Goal: Task Accomplishment & Management: Complete application form

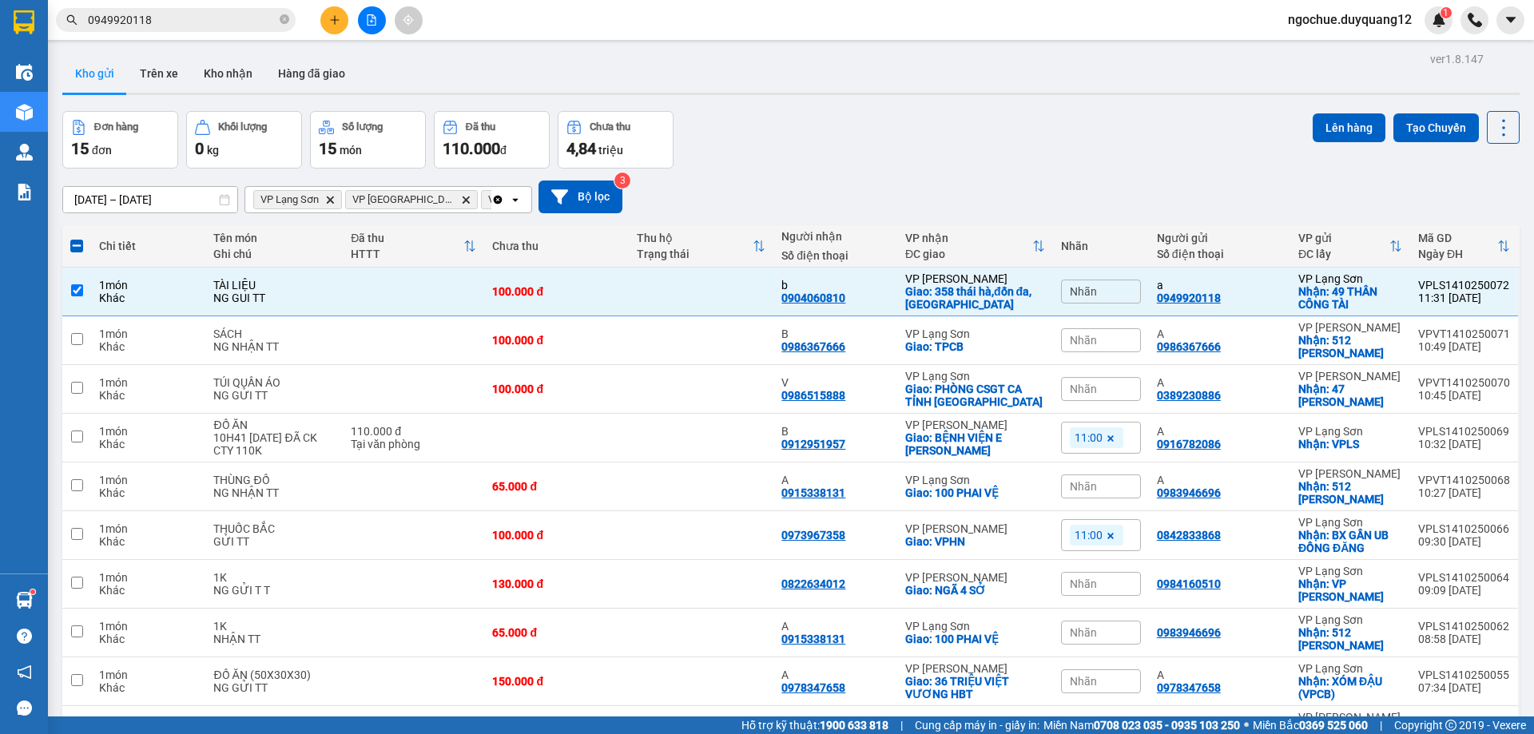
click at [278, 20] on span "0949920118" at bounding box center [176, 20] width 240 height 24
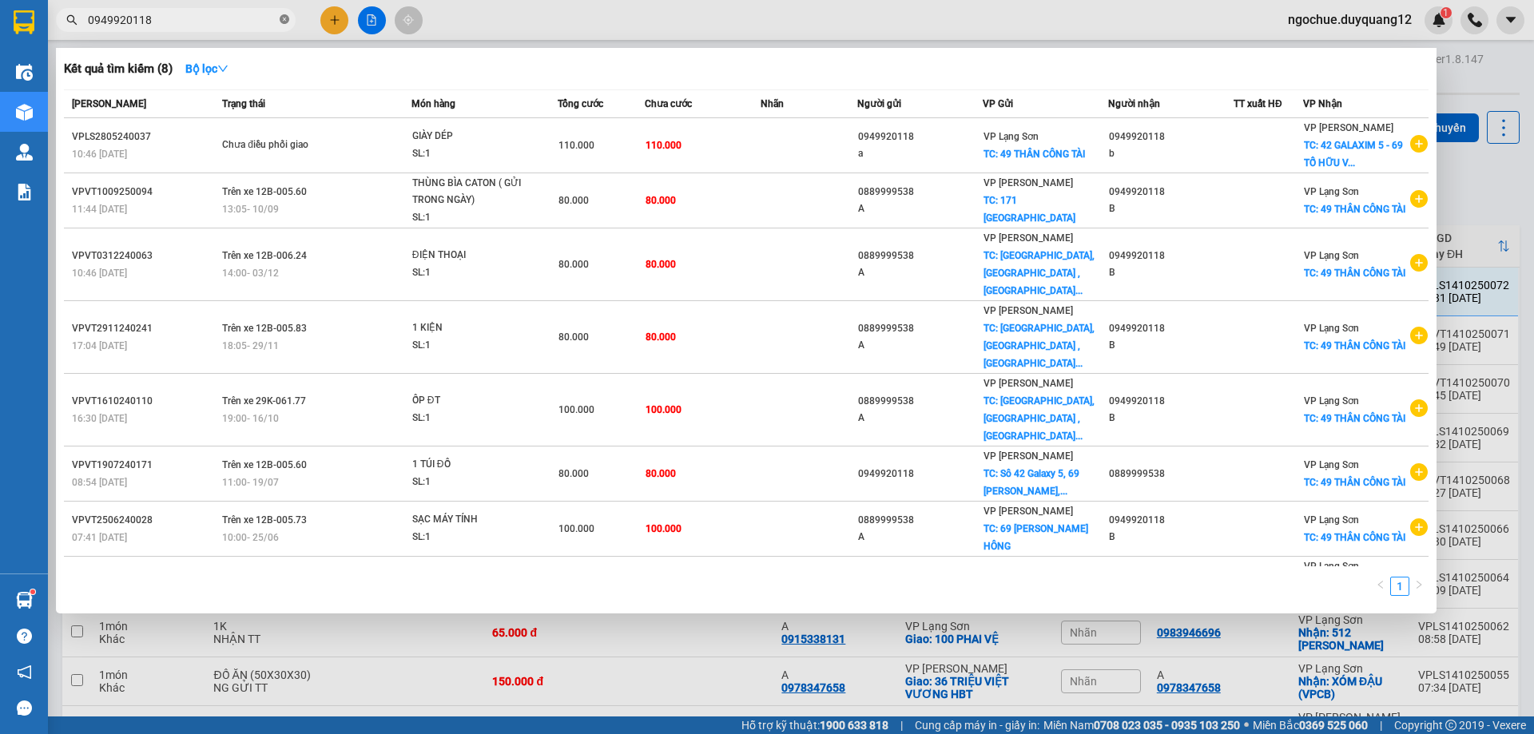
click at [284, 21] on icon "close-circle" at bounding box center [285, 19] width 10 height 10
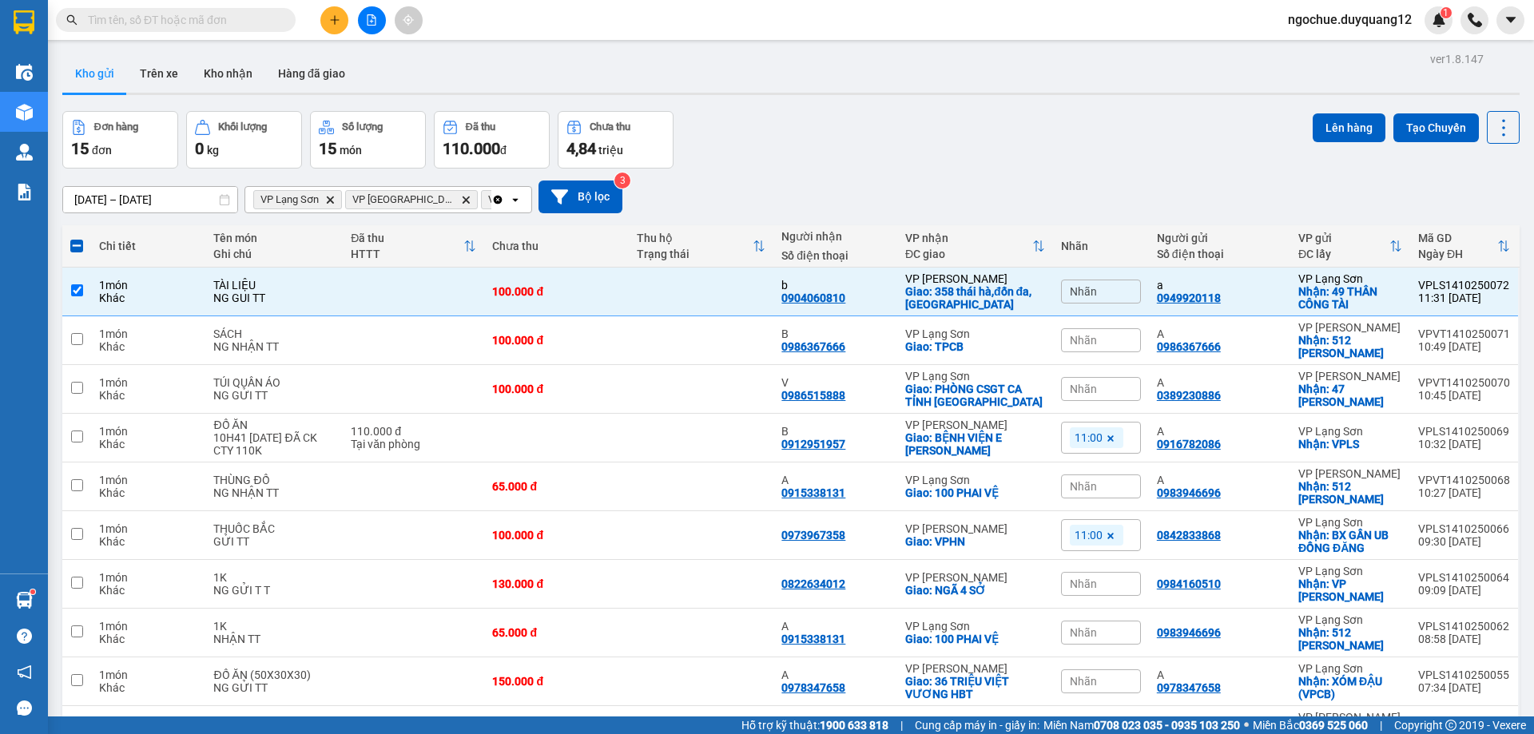
paste input "0896546573"
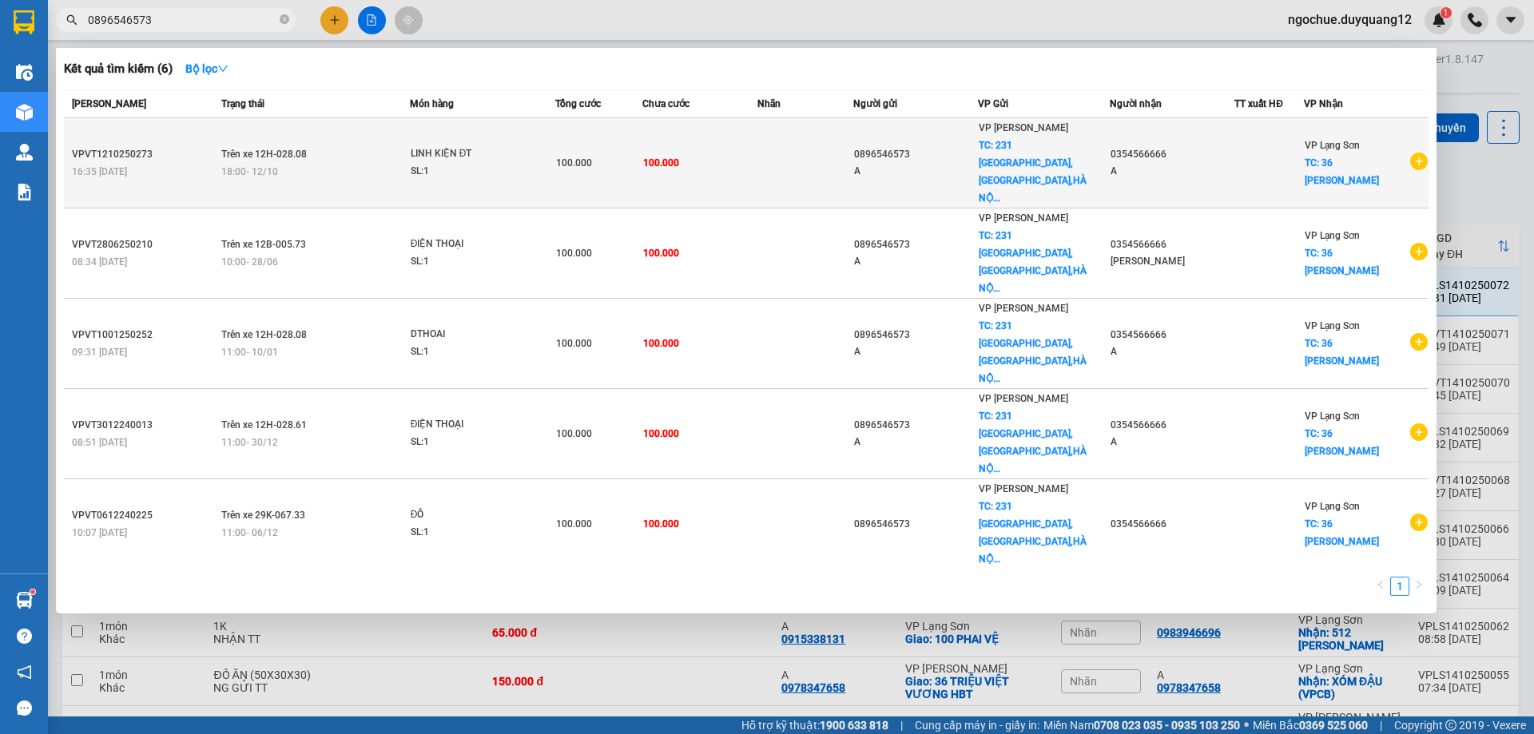
type input "0896546573"
click at [1415, 153] on icon "plus-circle" at bounding box center [1419, 162] width 18 height 18
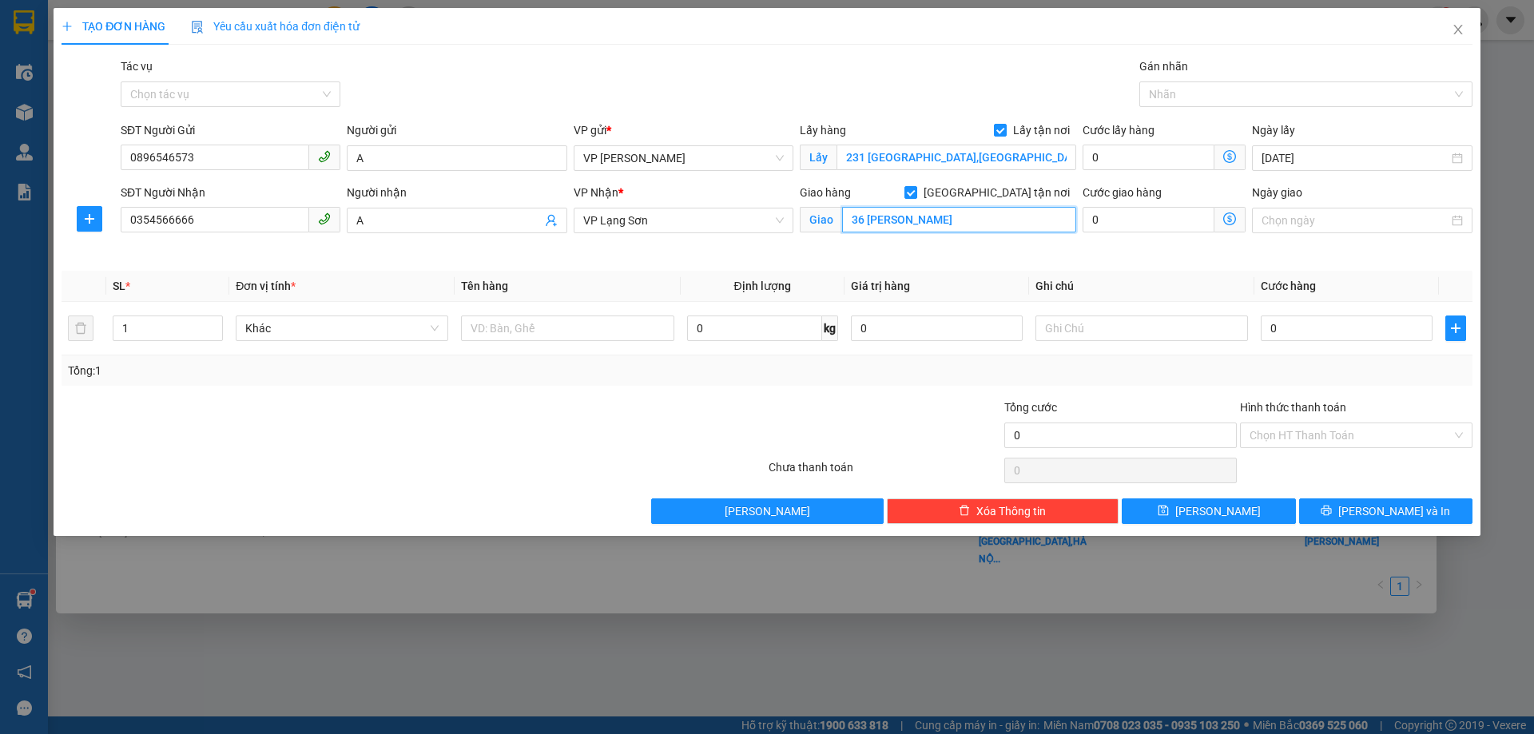
click at [1008, 228] on input "36 [PERSON_NAME]" at bounding box center [959, 220] width 234 height 26
click at [510, 258] on div "Người nhận A" at bounding box center [457, 221] width 226 height 75
drag, startPoint x: 65, startPoint y: 233, endPoint x: 19, endPoint y: 233, distance: 45.6
click at [19, 233] on div "TẠO ĐƠN HÀNG Yêu cầu xuất hóa đơn điện tử Transit Pickup Surcharge Ids Transit …" at bounding box center [767, 367] width 1534 height 734
click at [1312, 330] on input "0" at bounding box center [1347, 329] width 172 height 26
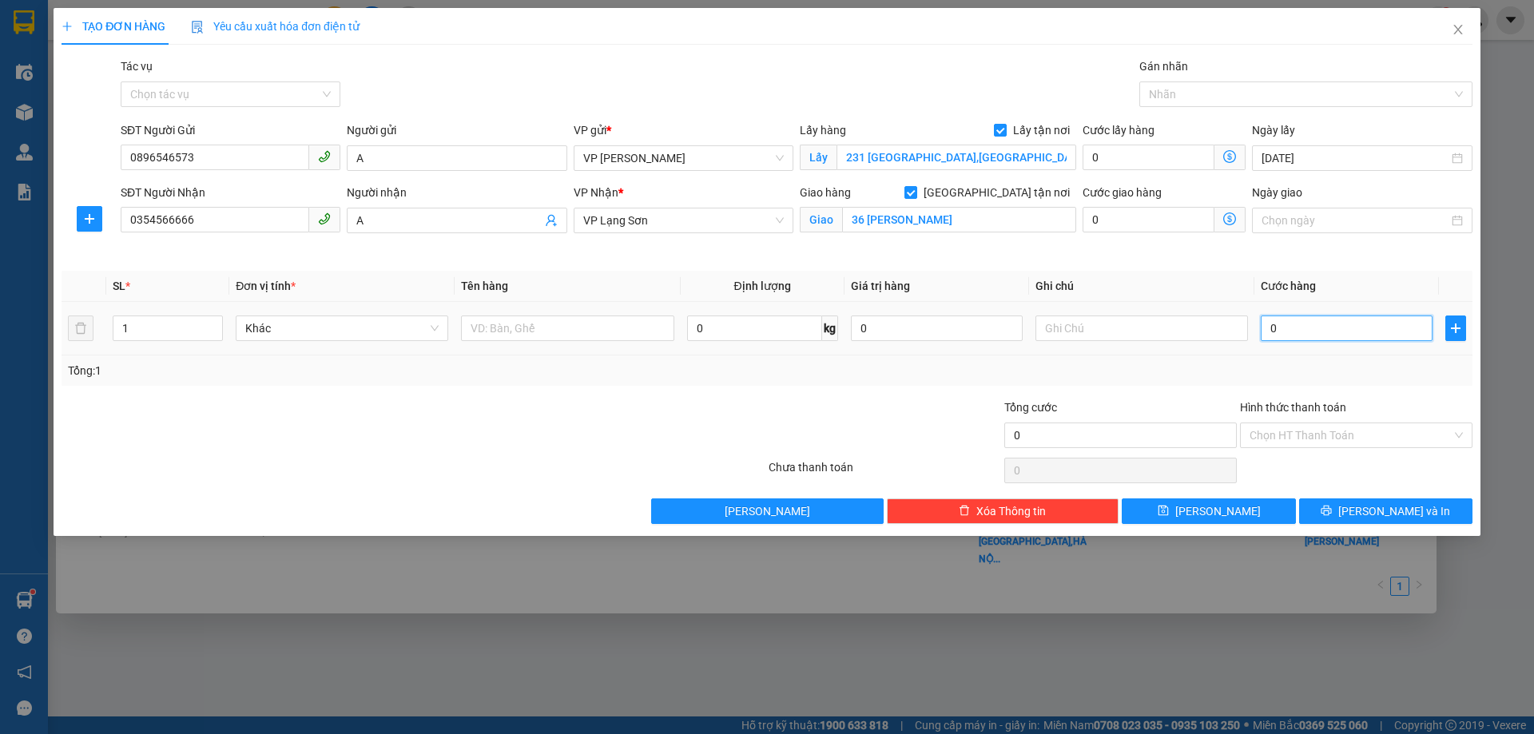
type input "1"
type input "10"
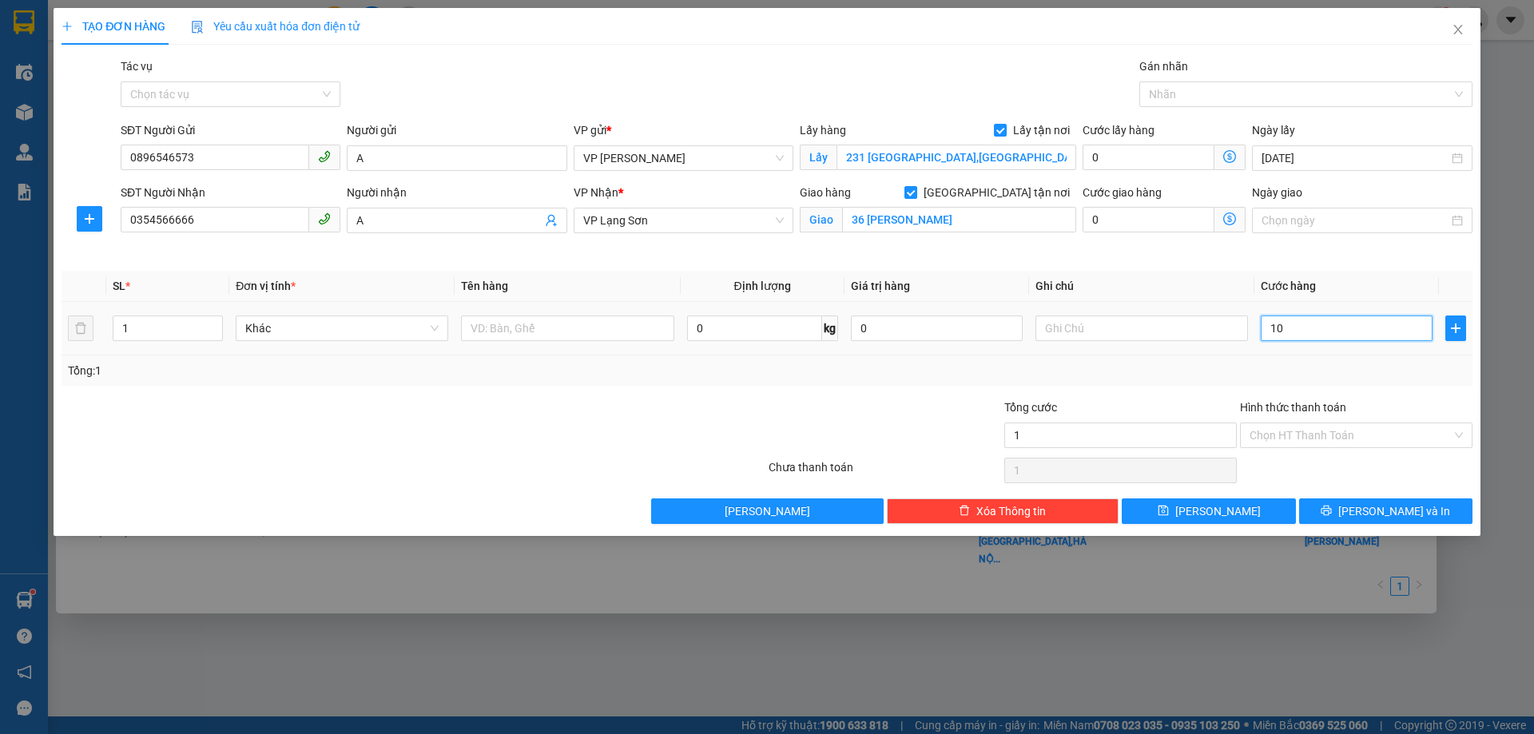
type input "10"
type input "100"
type input "100.000"
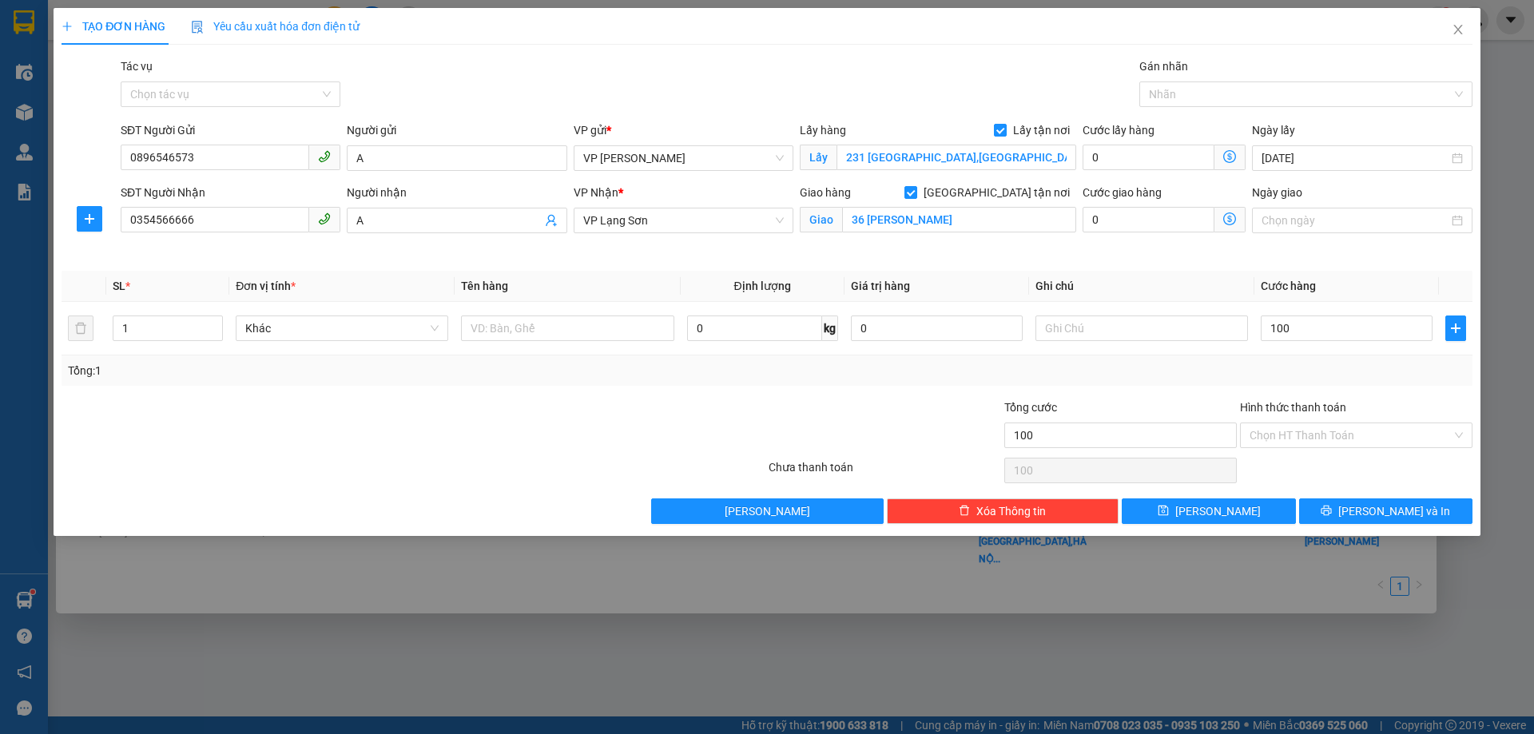
type input "100.000"
click at [1120, 372] on div "Tổng: 1" at bounding box center [767, 371] width 1398 height 18
click at [1104, 321] on input "text" at bounding box center [1142, 329] width 213 height 26
type input "NHẬN TT"
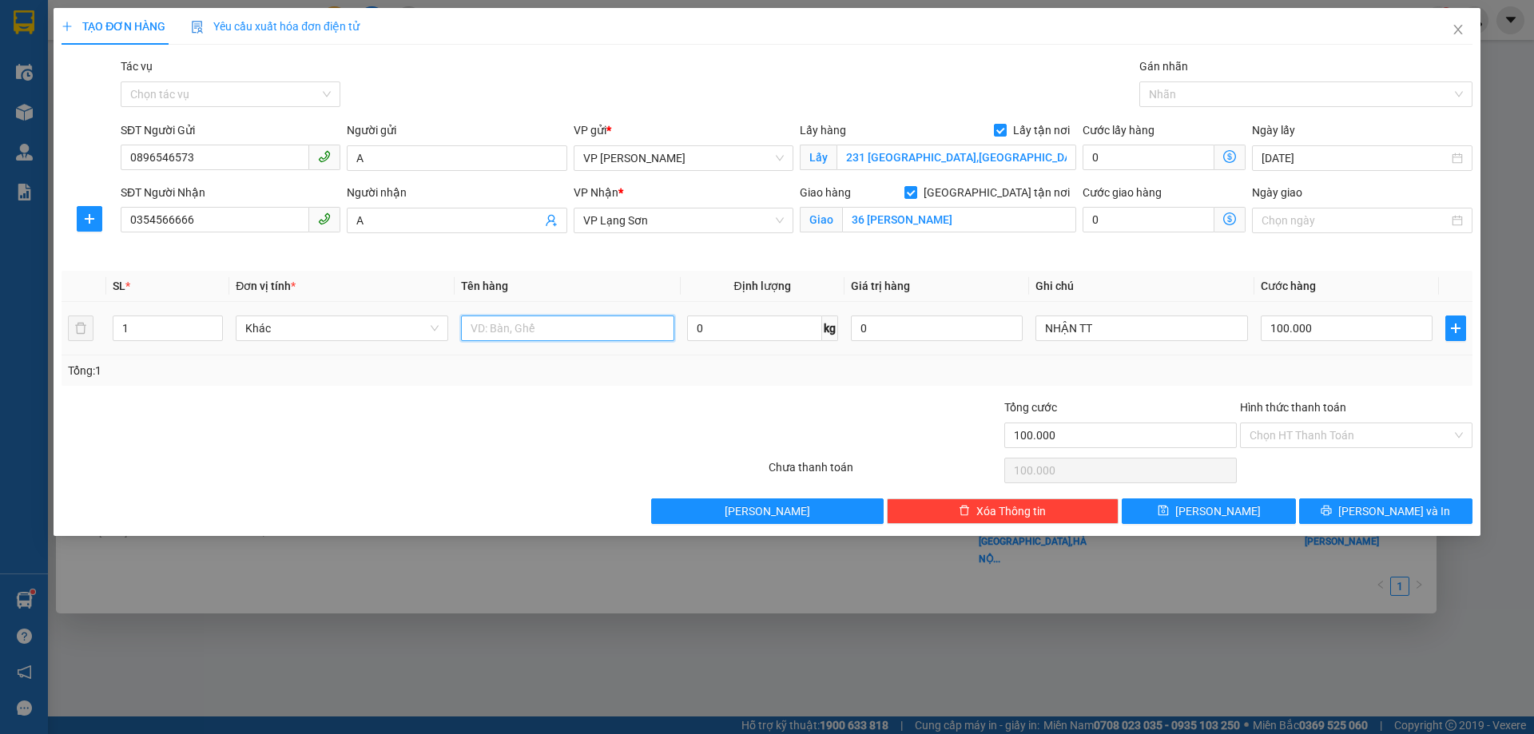
click at [511, 331] on input "text" at bounding box center [567, 329] width 213 height 26
type input "LK DTHOAI"
click at [1190, 511] on button "[PERSON_NAME]" at bounding box center [1208, 512] width 173 height 26
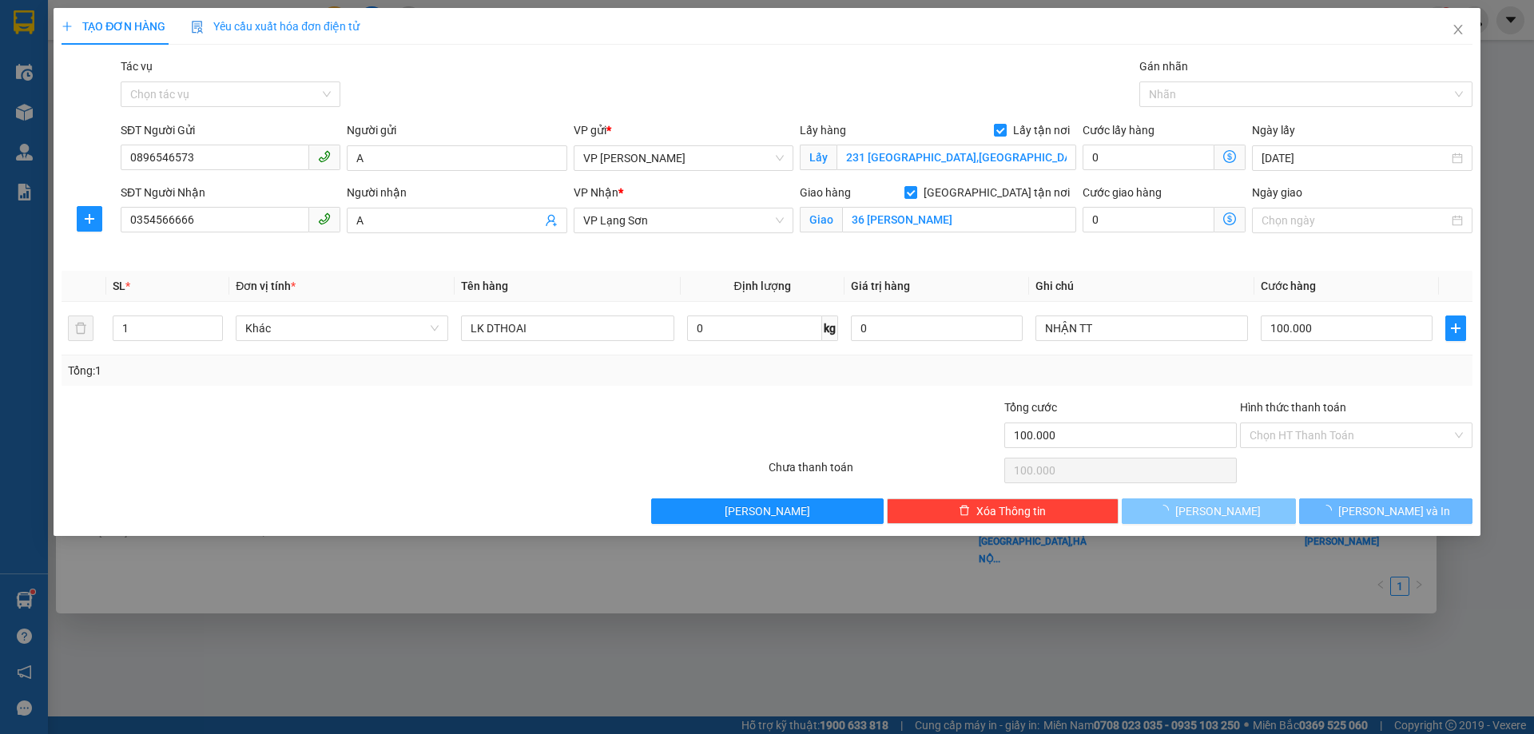
checkbox input "false"
type input "0"
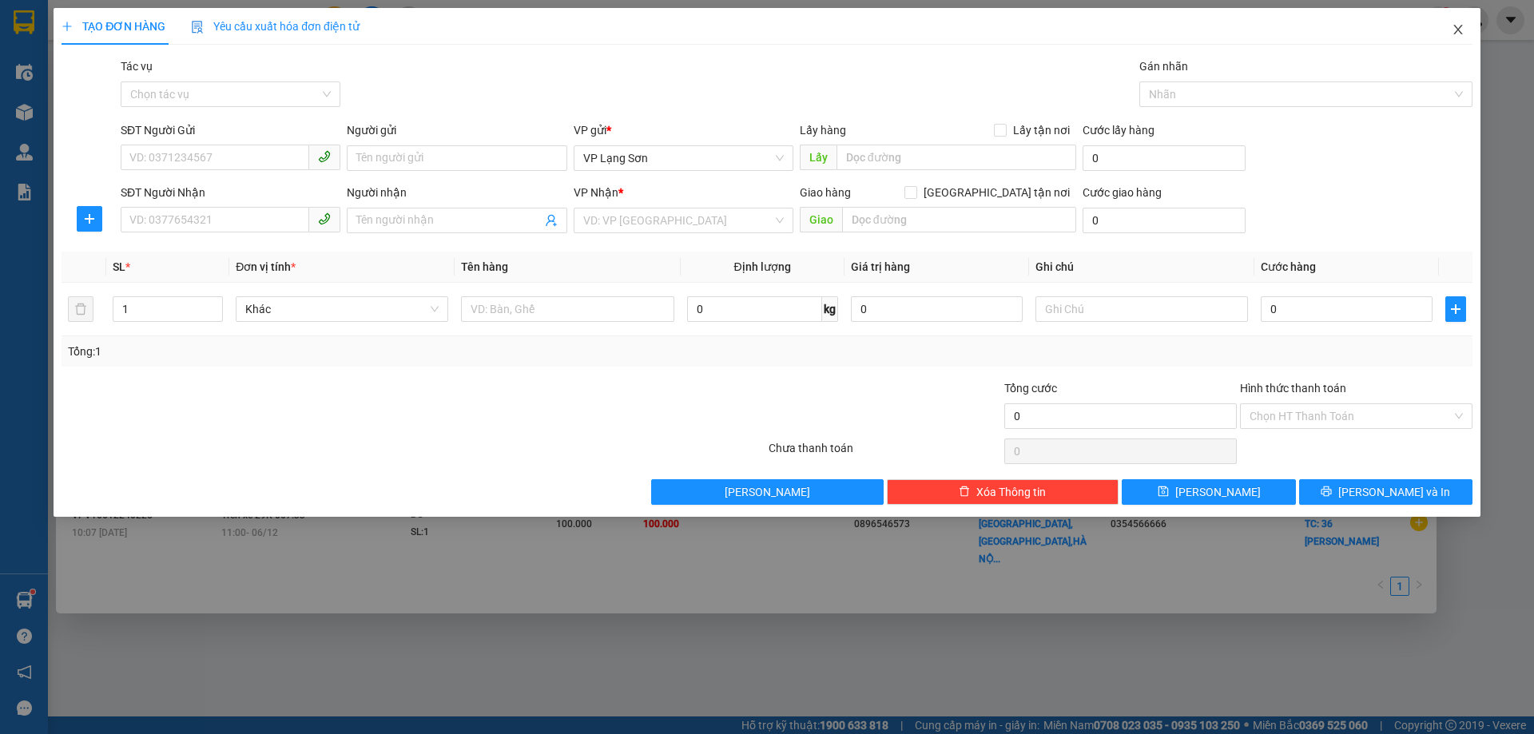
click at [1457, 30] on icon "close" at bounding box center [1457, 30] width 9 height 10
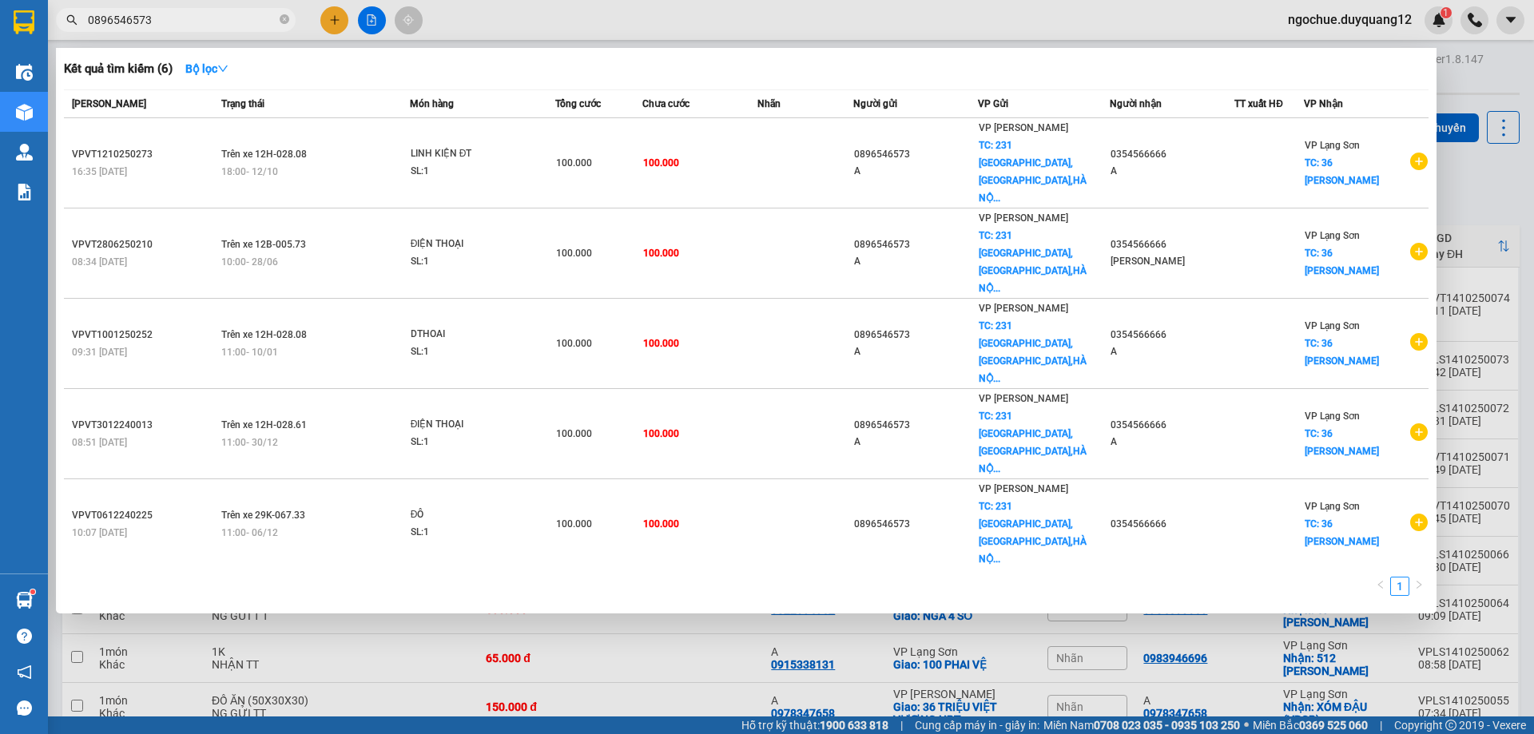
click at [1453, 161] on div at bounding box center [767, 367] width 1534 height 734
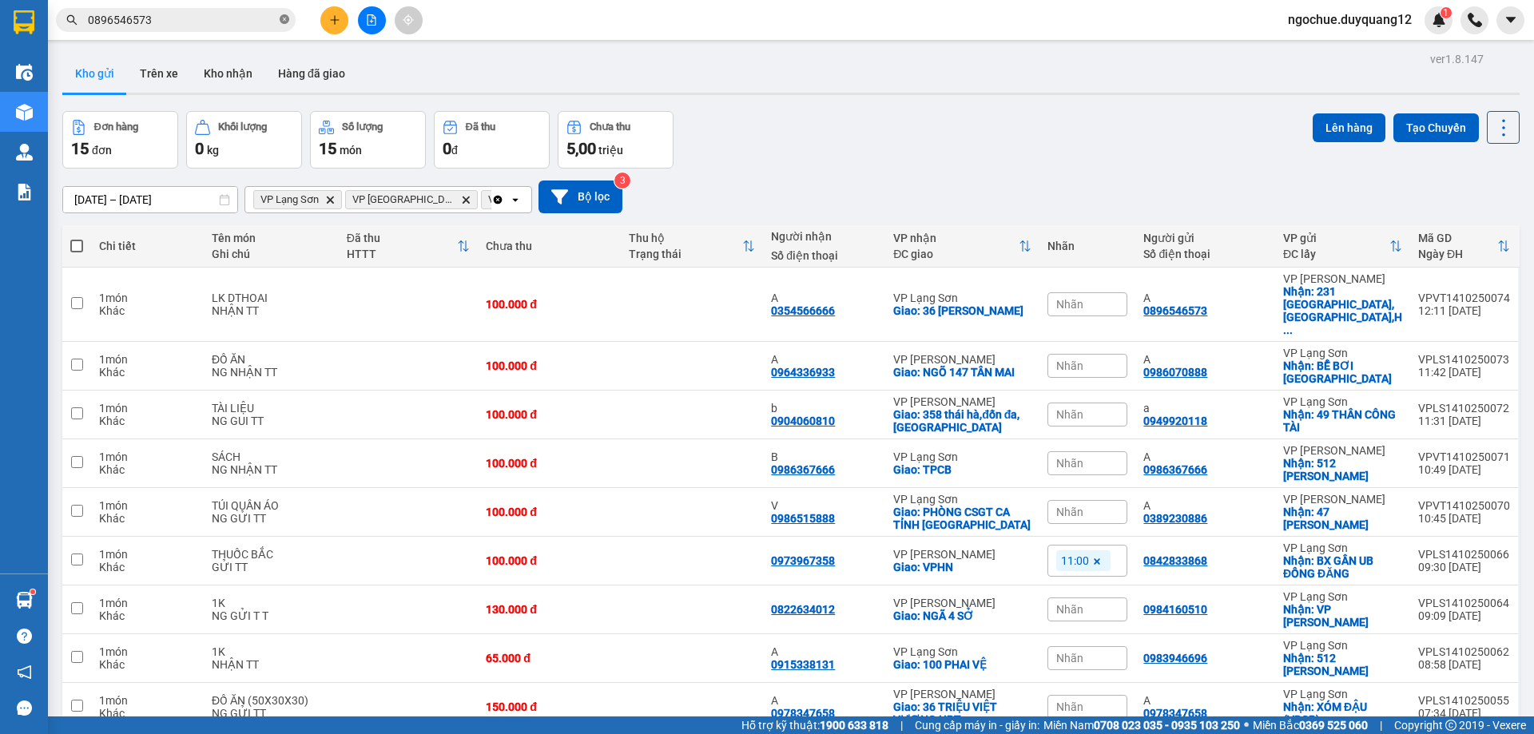
click at [280, 22] on icon "close-circle" at bounding box center [285, 19] width 10 height 10
paste input "0329815311"
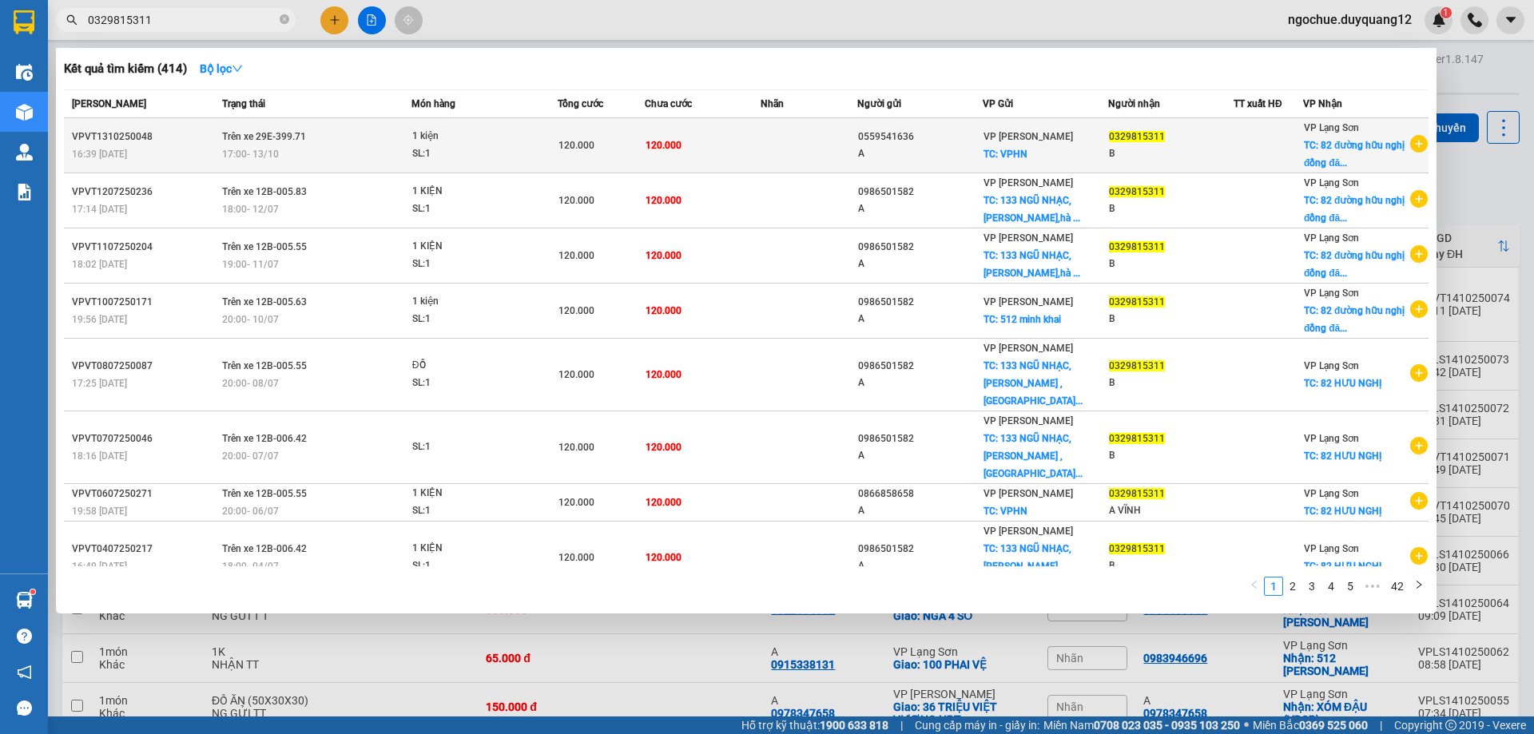
type input "0329815311"
click at [795, 153] on td at bounding box center [809, 145] width 97 height 55
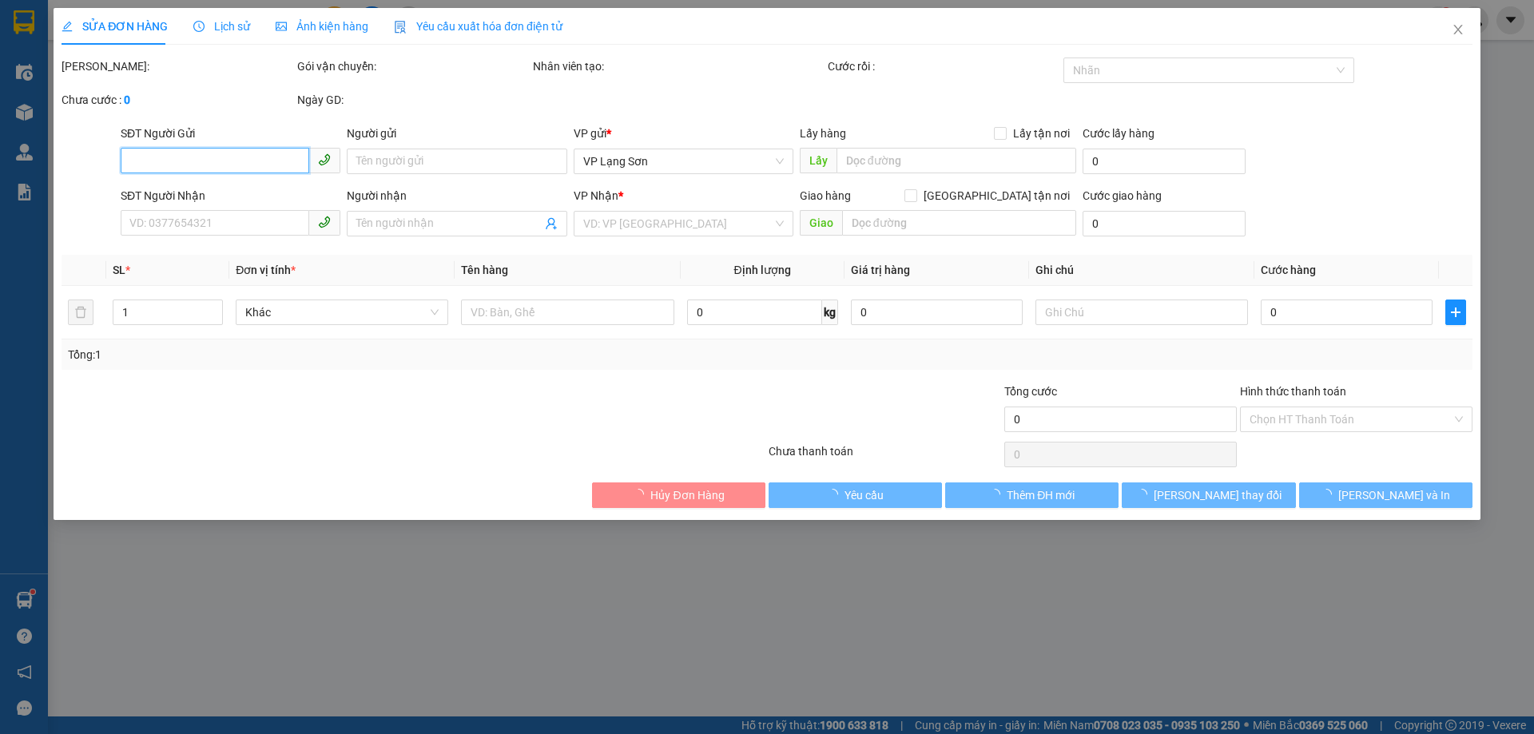
type input "0559541636"
type input "A"
checkbox input "true"
type input "VPHN"
type input "0329815311"
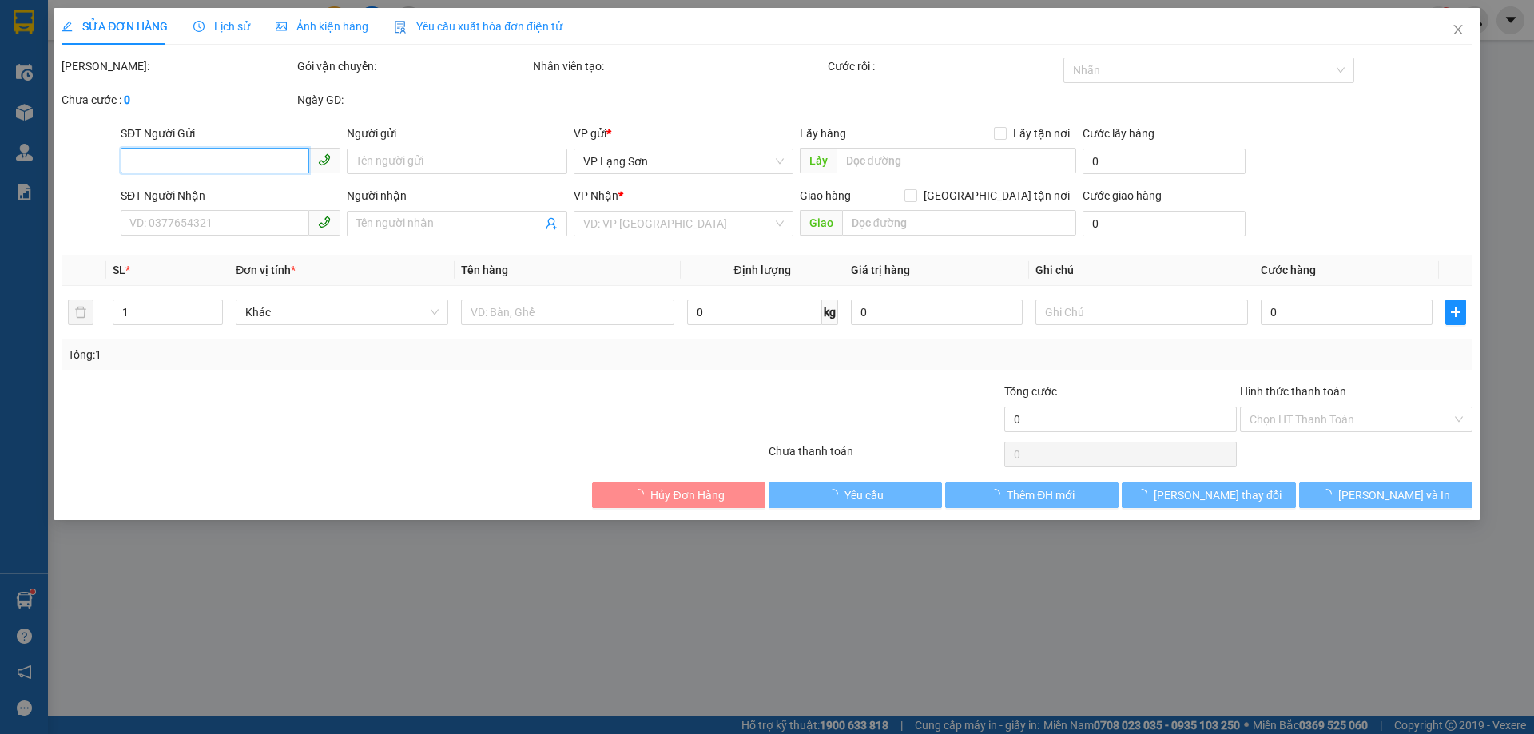
type input "B"
checkbox input "true"
type input "82 đường hữu nghị đồng đăng"
type input "120.000"
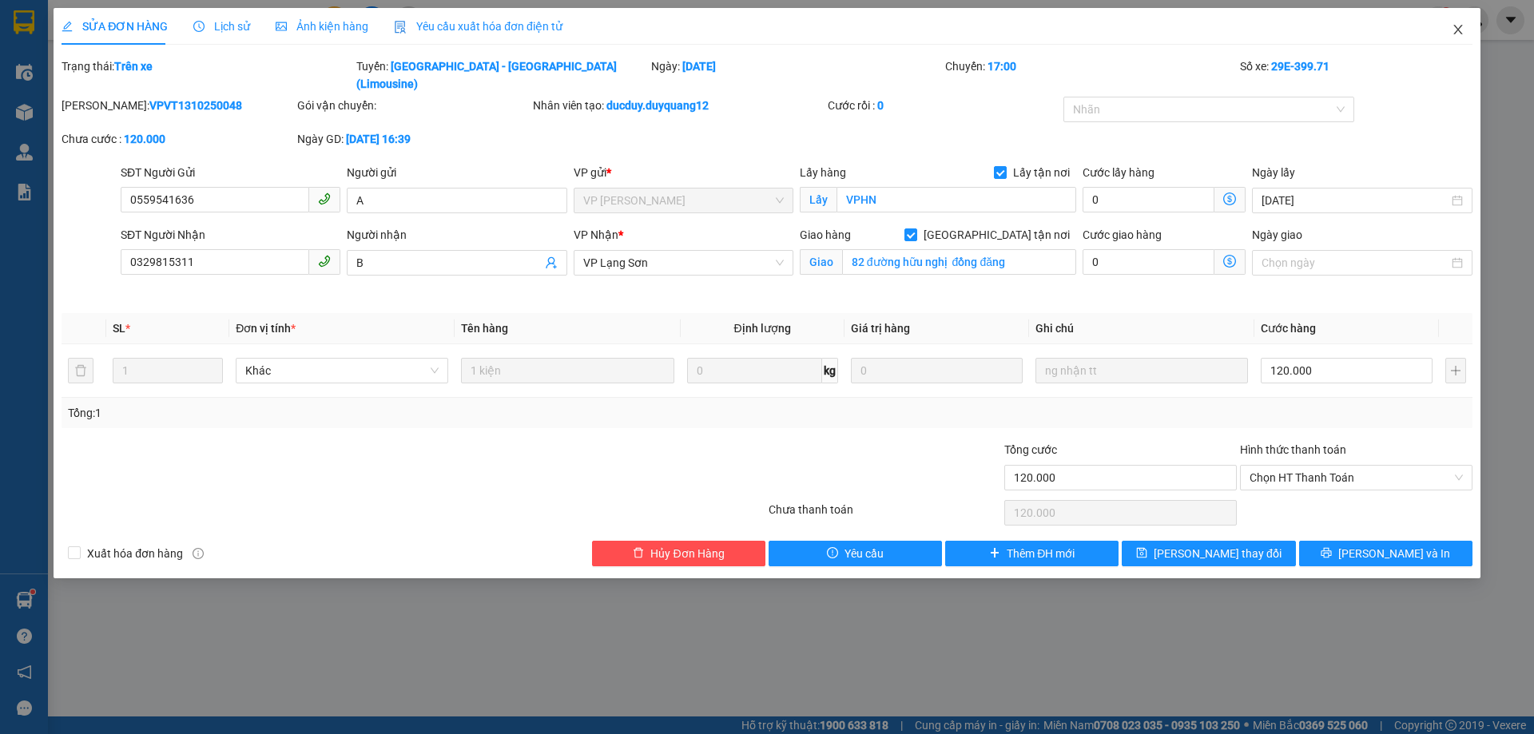
click at [1457, 36] on icon "close" at bounding box center [1458, 29] width 13 height 13
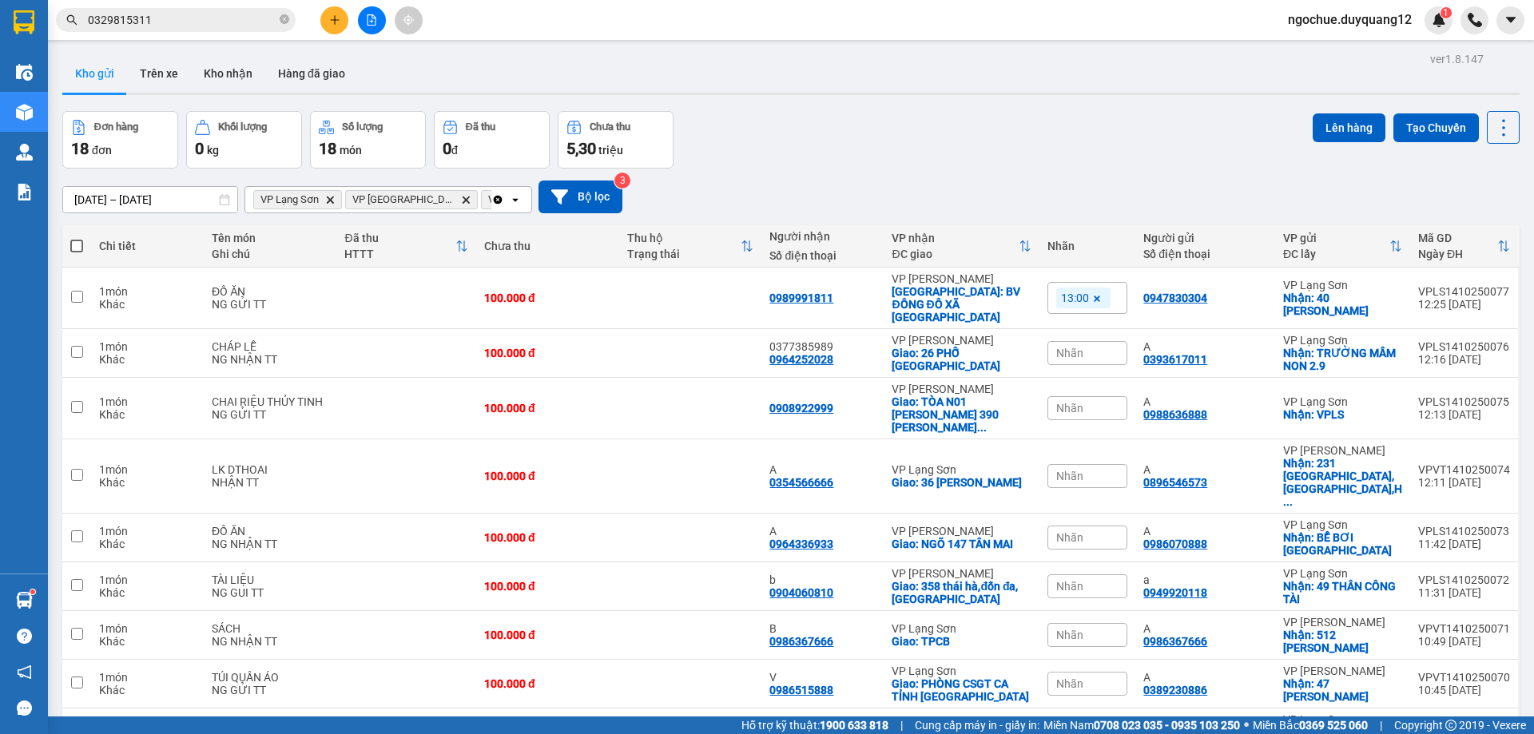
click at [158, 22] on input "0329815311" at bounding box center [182, 20] width 189 height 18
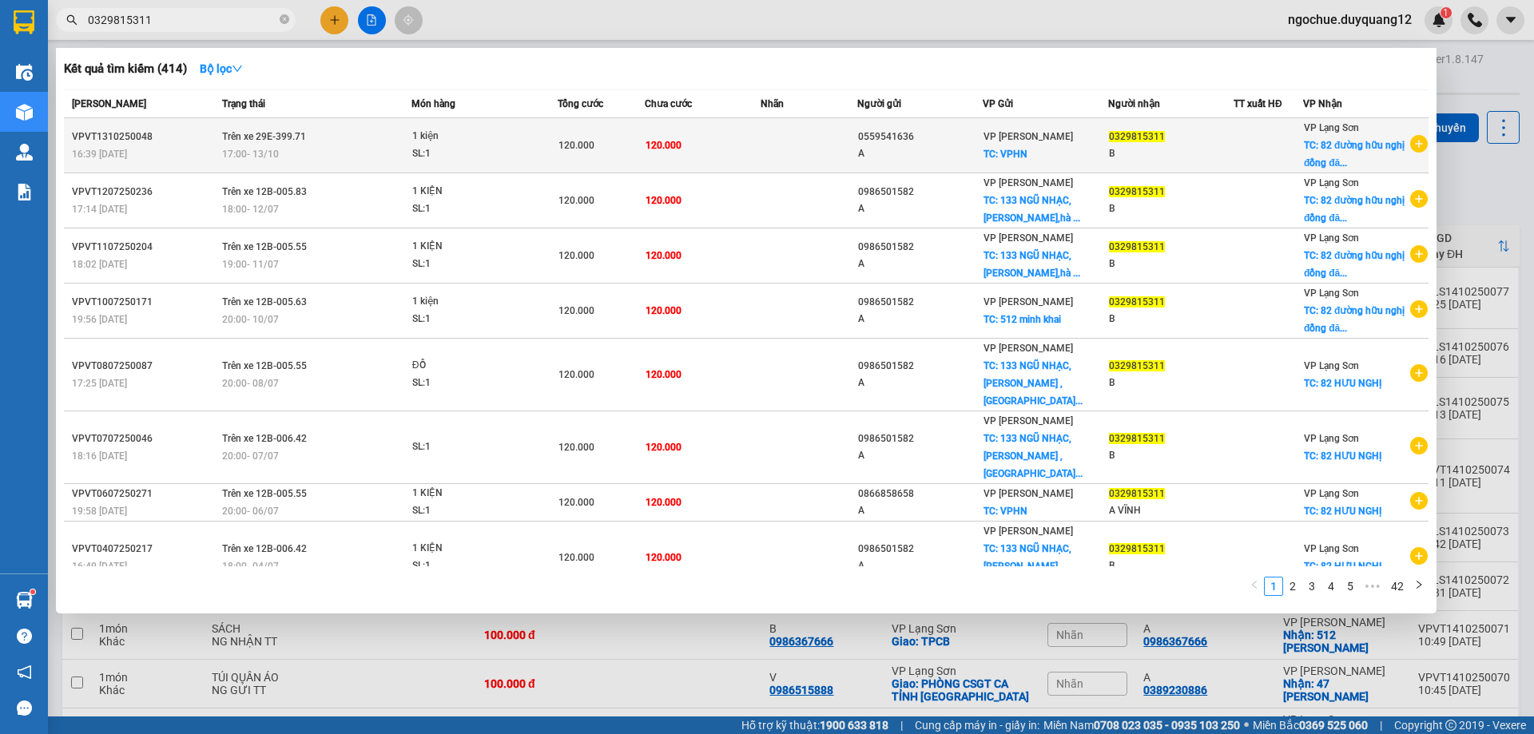
click at [1276, 157] on td at bounding box center [1269, 145] width 70 height 55
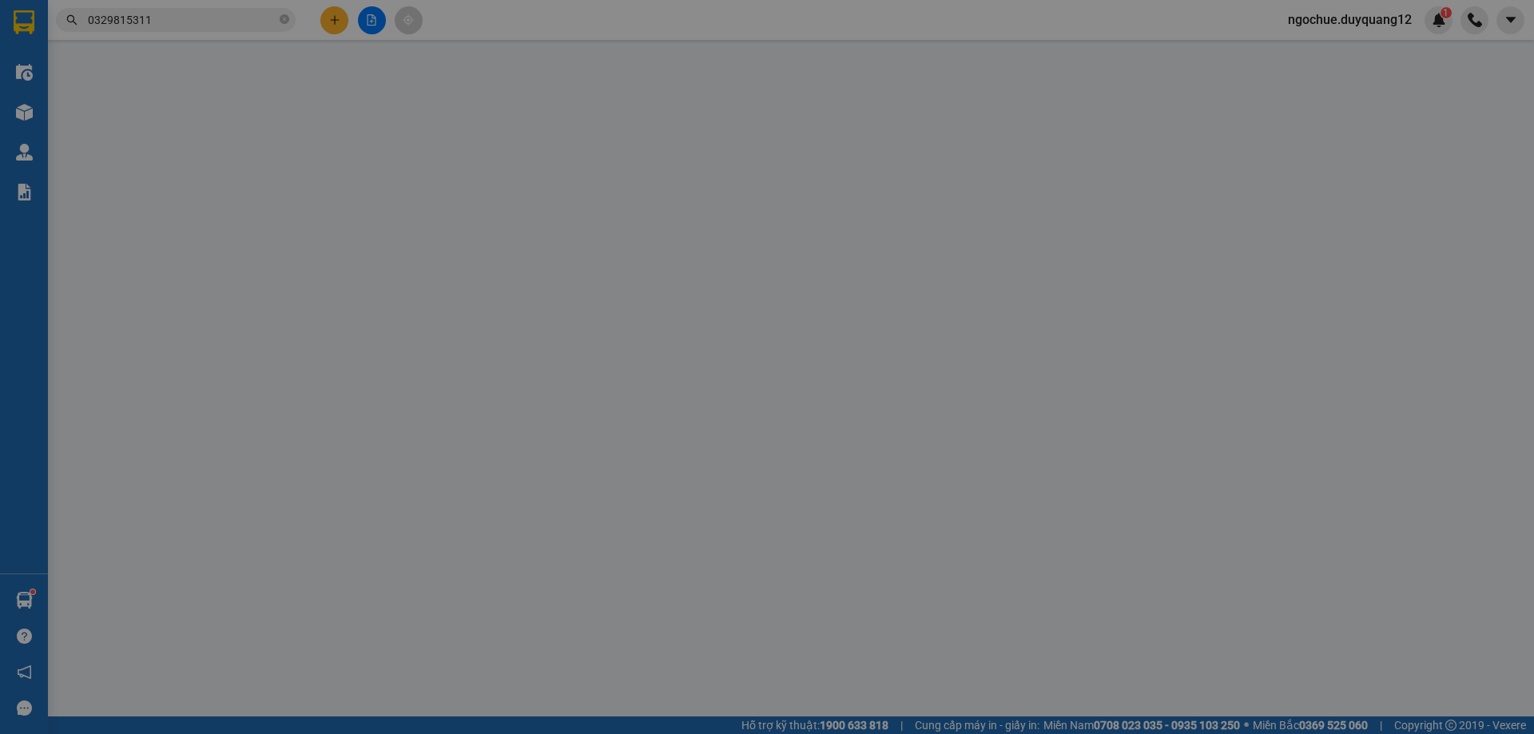
type input "0559541636"
type input "A"
checkbox input "true"
type input "VPHN"
type input "0329815311"
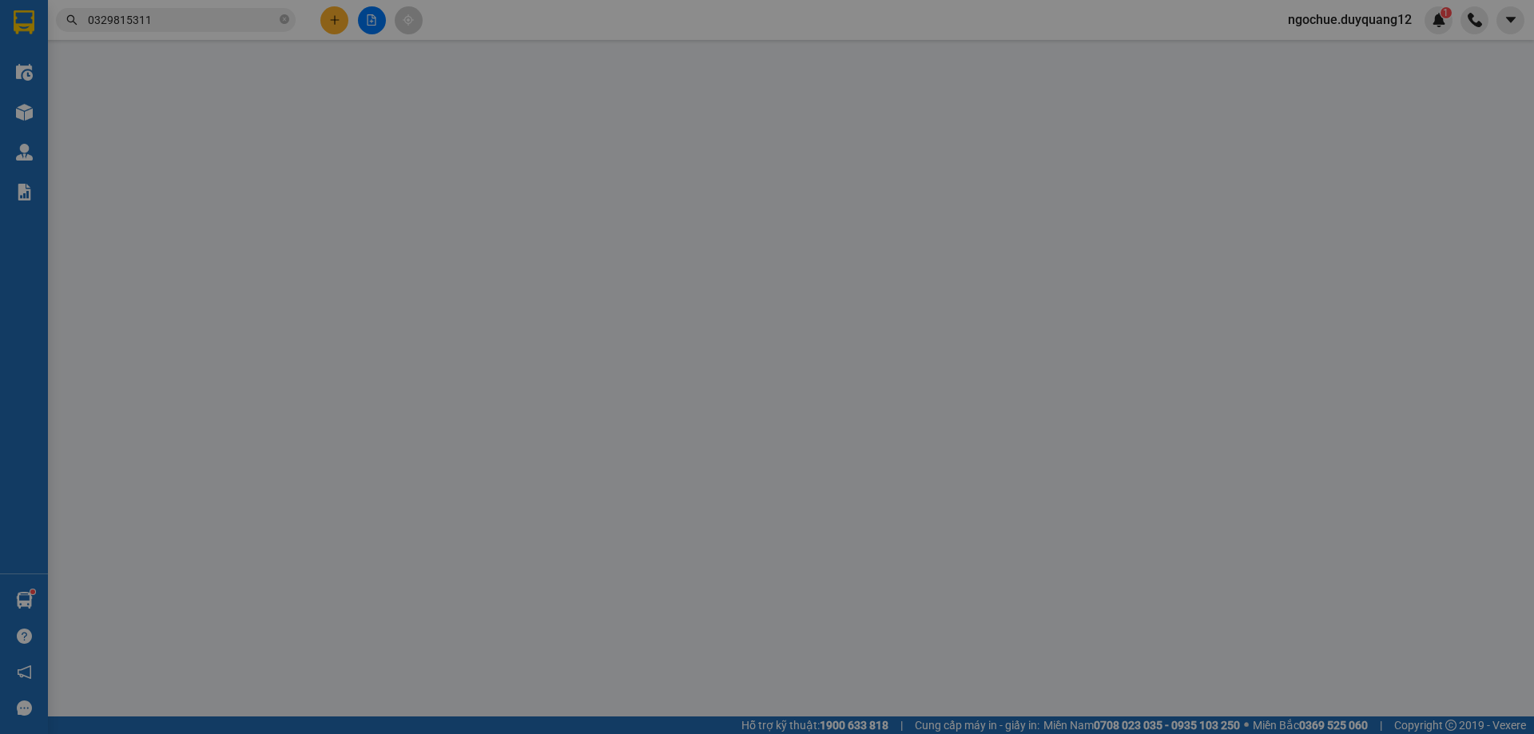
type input "B"
checkbox input "true"
type input "82 đường hữu nghị đồng đăng"
type input "120.000"
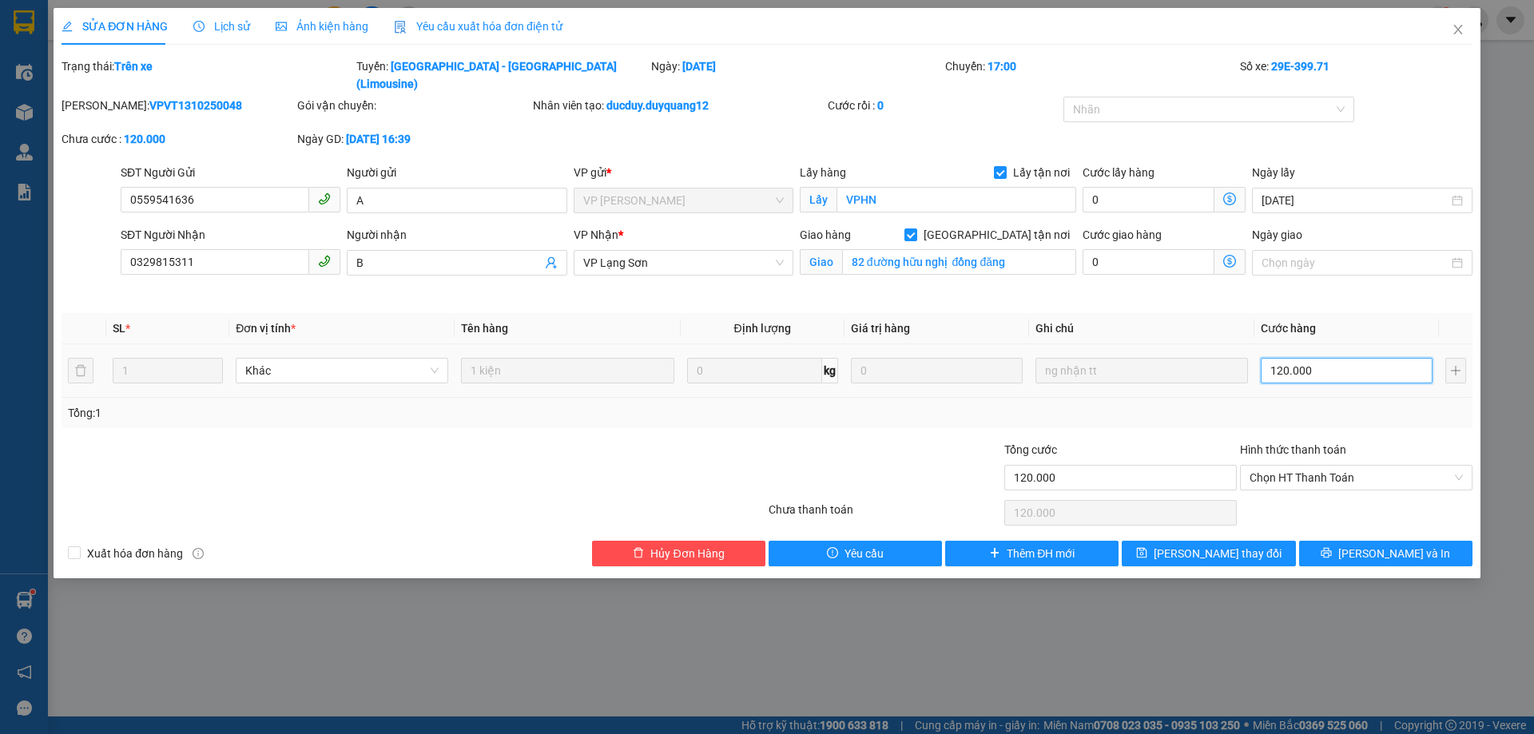
click at [1306, 359] on input "120.000" at bounding box center [1347, 371] width 172 height 26
type input "1"
type input "10"
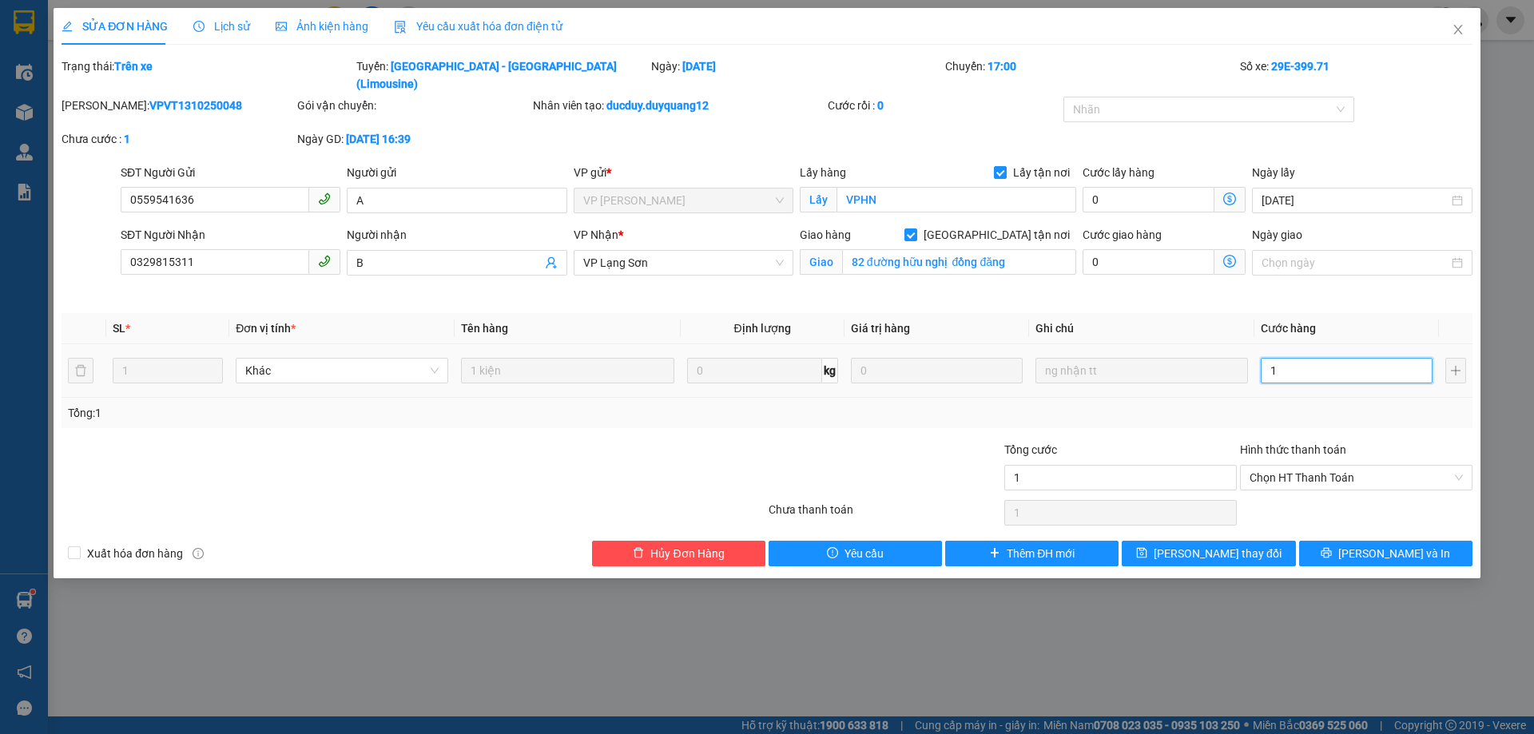
type input "10"
type input "100"
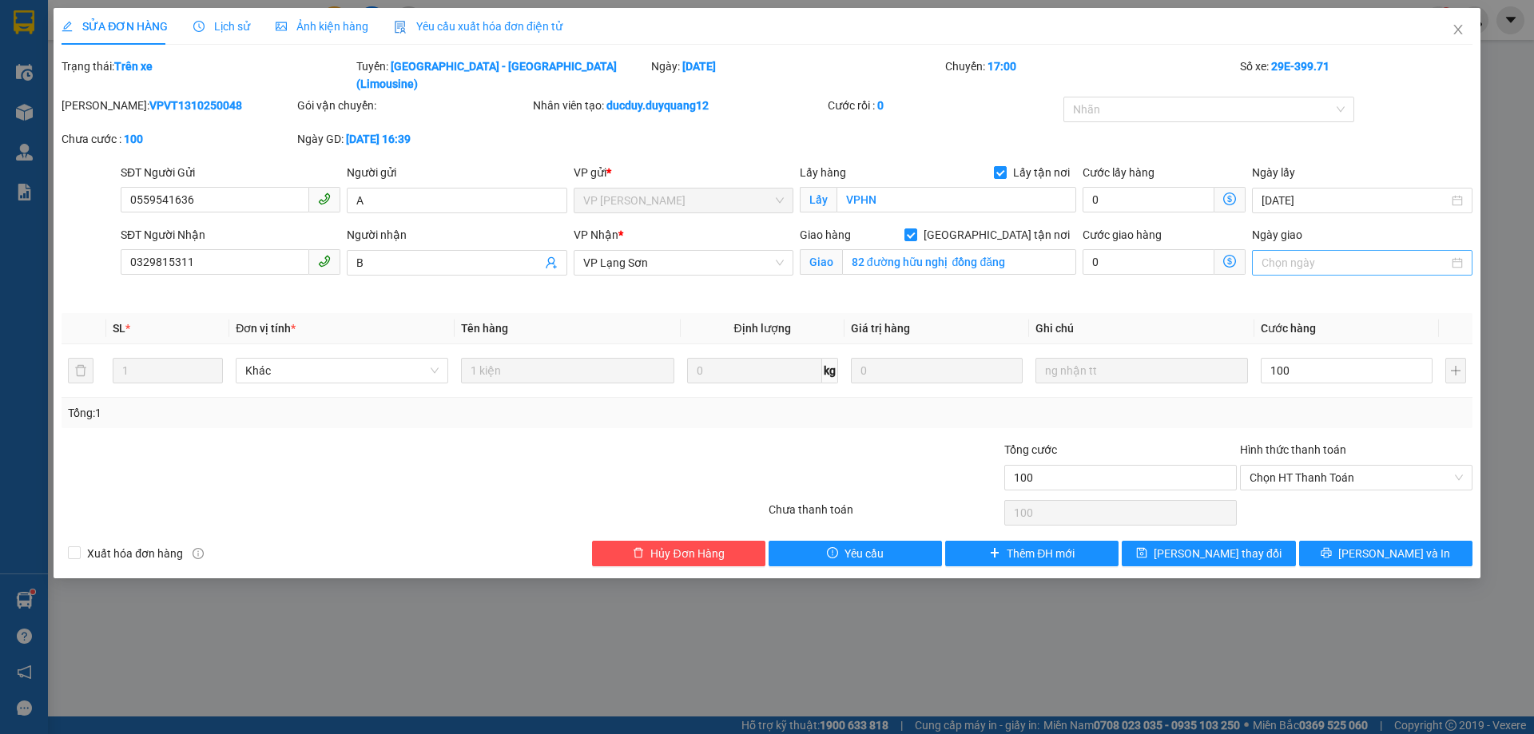
type input "100.000"
click at [1332, 257] on div at bounding box center [1362, 263] width 220 height 26
type input "[DATE]"
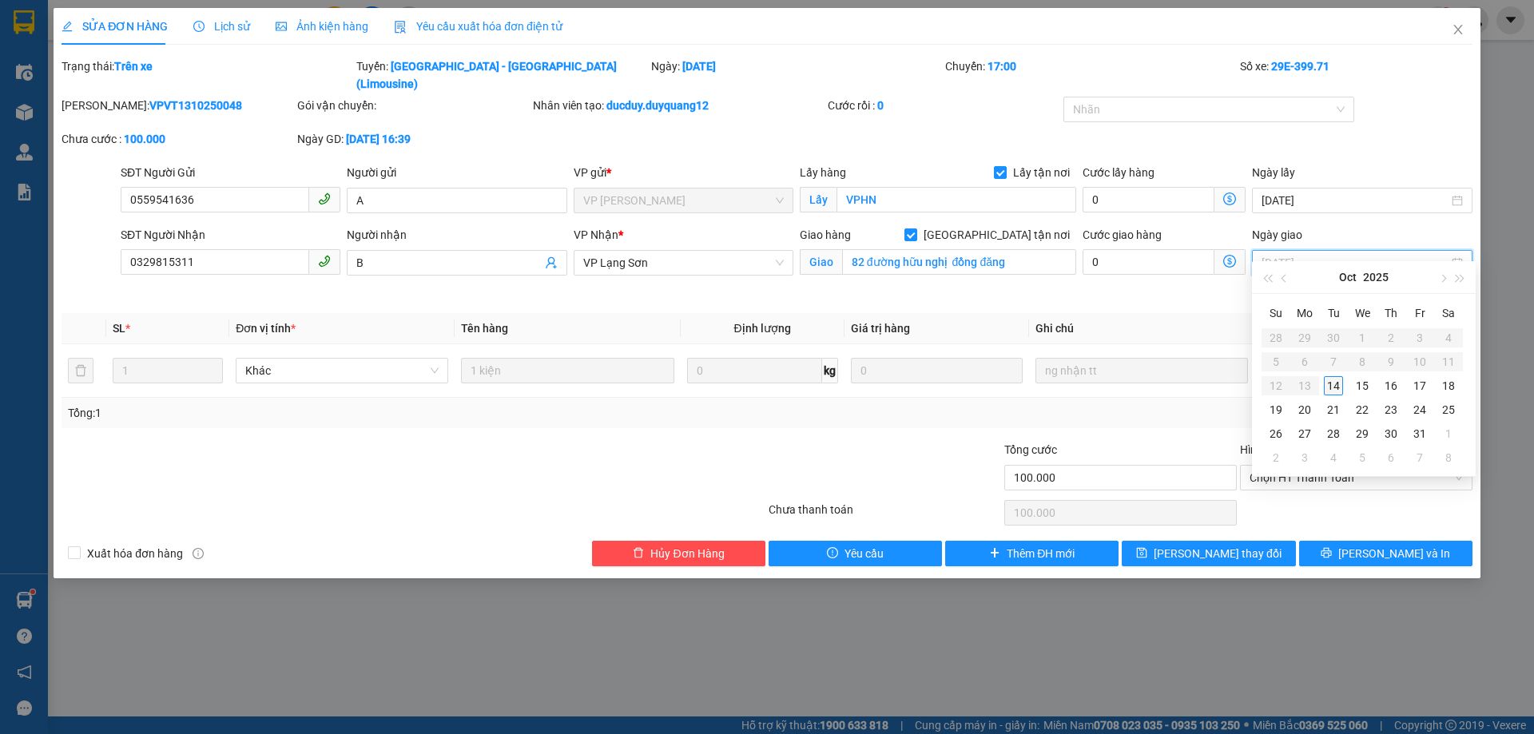
type input "[DATE]"
click at [1151, 313] on th "Ghi chú" at bounding box center [1141, 328] width 225 height 31
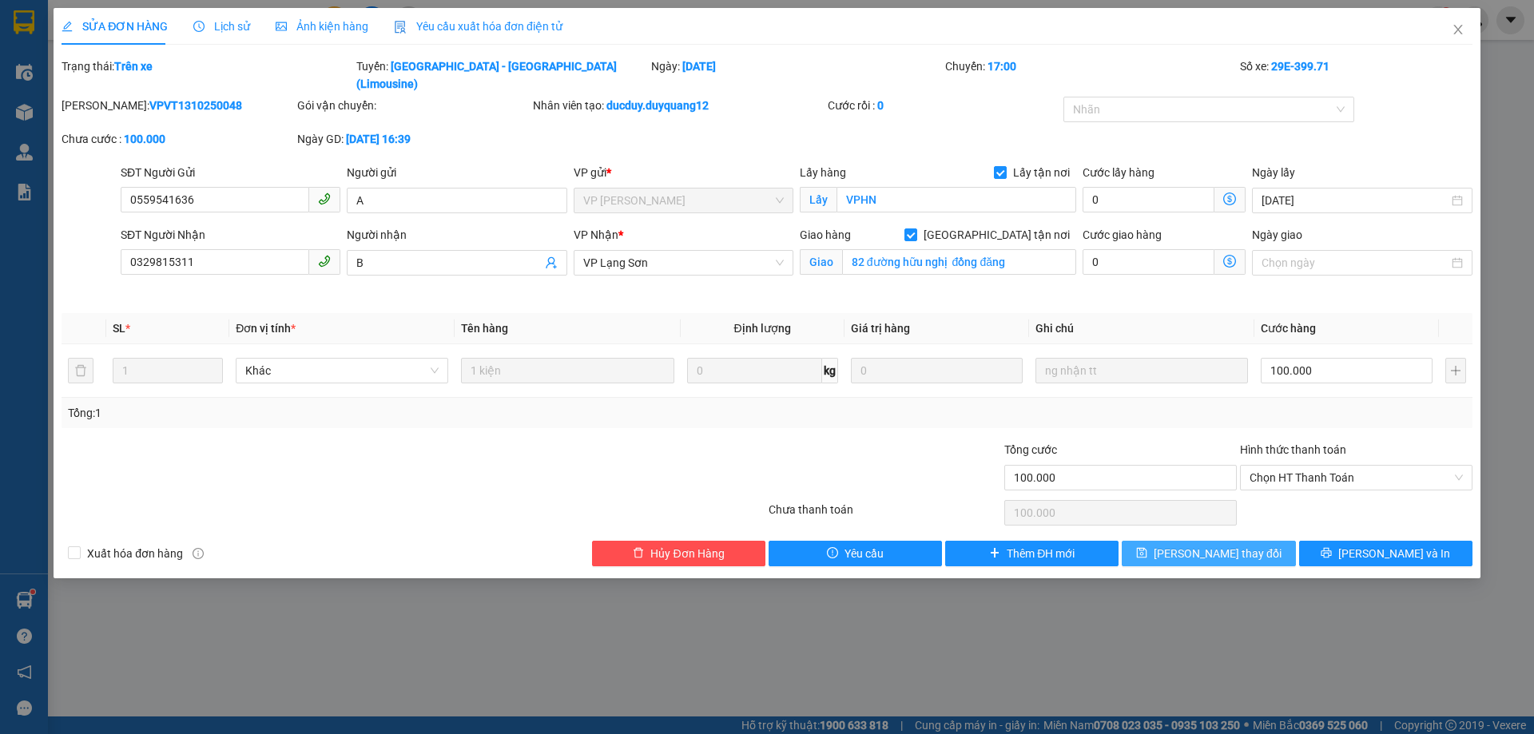
click at [1232, 545] on span "[PERSON_NAME] thay đổi" at bounding box center [1218, 554] width 128 height 18
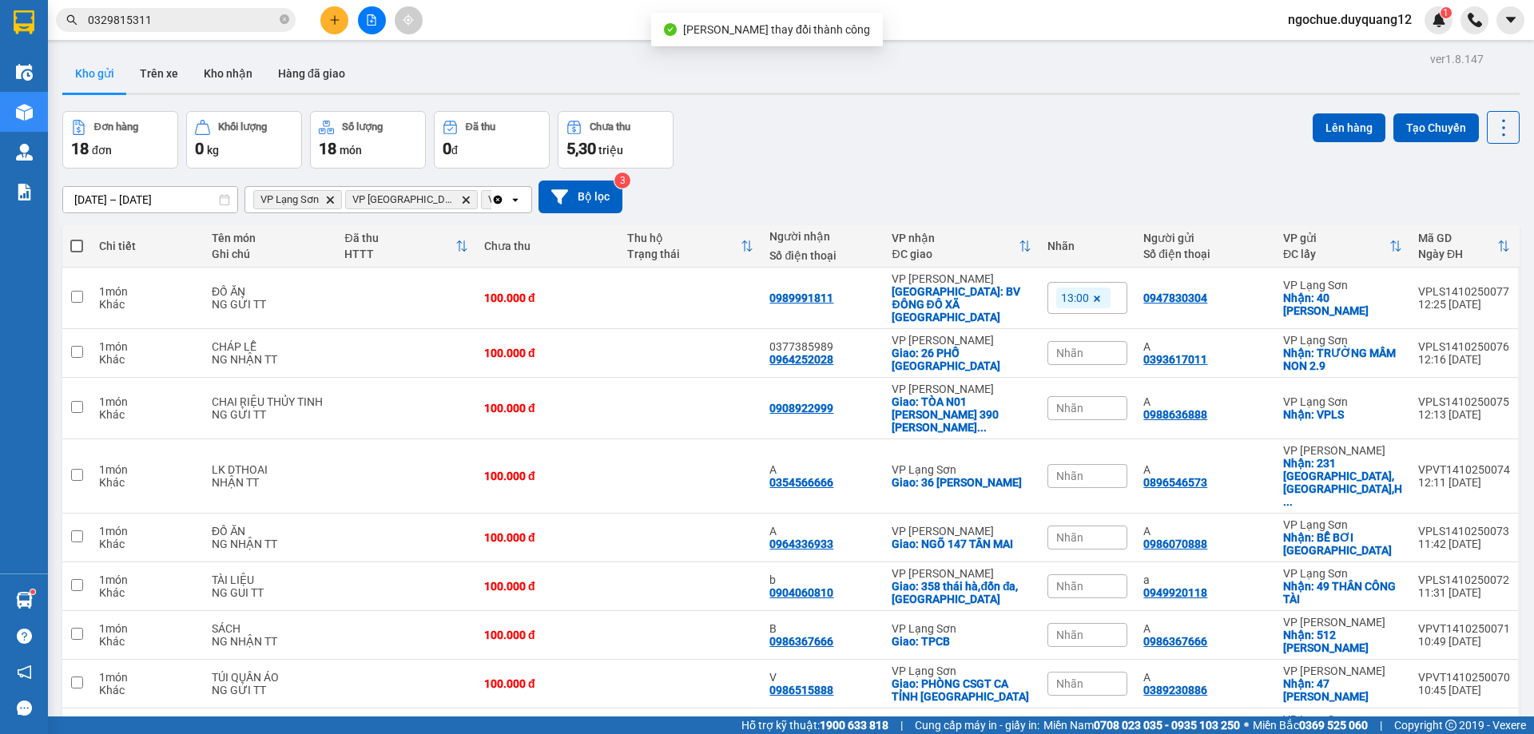
drag, startPoint x: 1069, startPoint y: 166, endPoint x: 563, endPoint y: 61, distance: 516.7
click at [1068, 166] on div "Đơn hàng 18 đơn Khối lượng 0 kg Số lượng 18 món Đã thu 0 đ Chưa thu 5,30 triệu …" at bounding box center [790, 140] width 1457 height 58
drag, startPoint x: 284, startPoint y: 23, endPoint x: 260, endPoint y: 23, distance: 24.8
click at [284, 23] on icon "close-circle" at bounding box center [285, 19] width 10 height 10
paste input "0949920118"
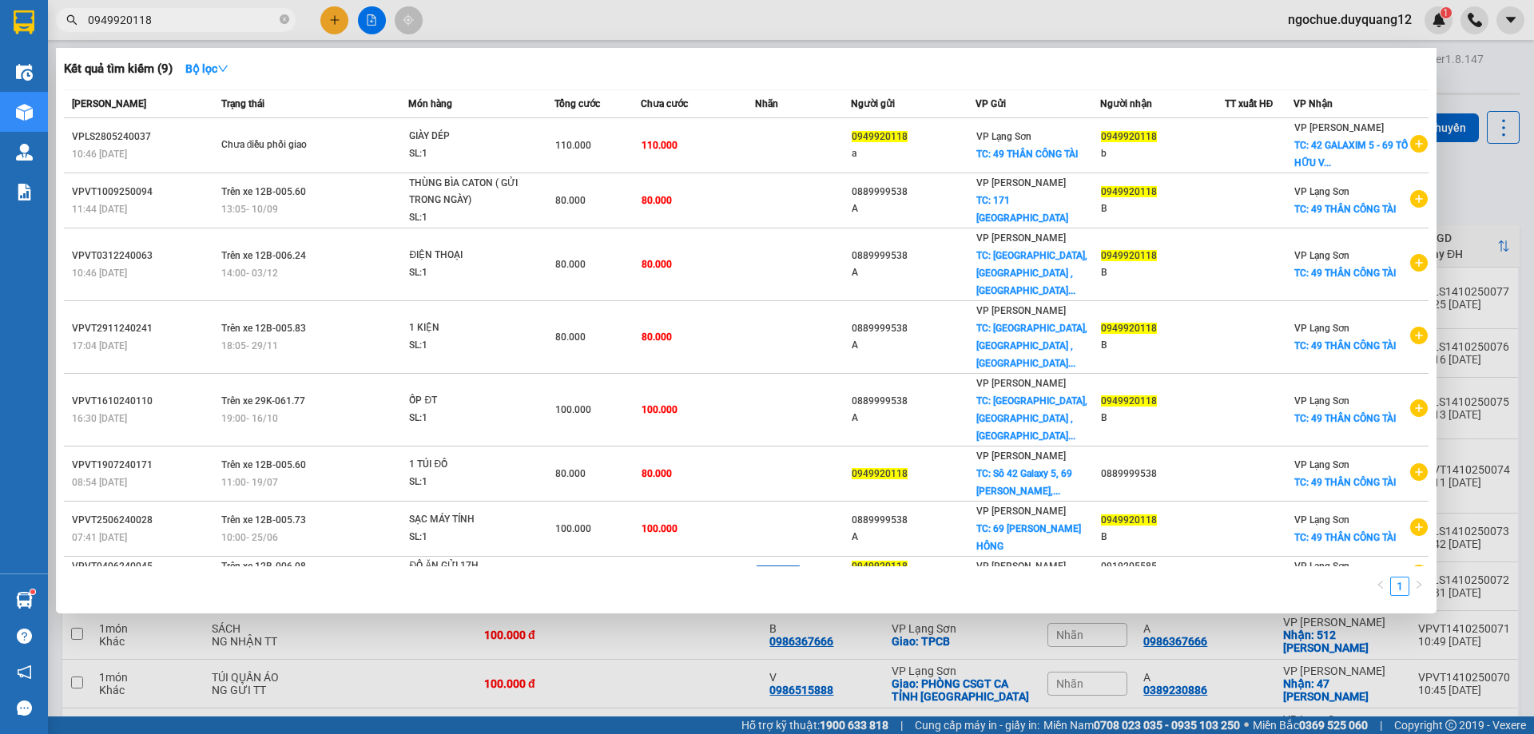
type input "0949920118"
click at [967, 24] on div at bounding box center [767, 367] width 1534 height 734
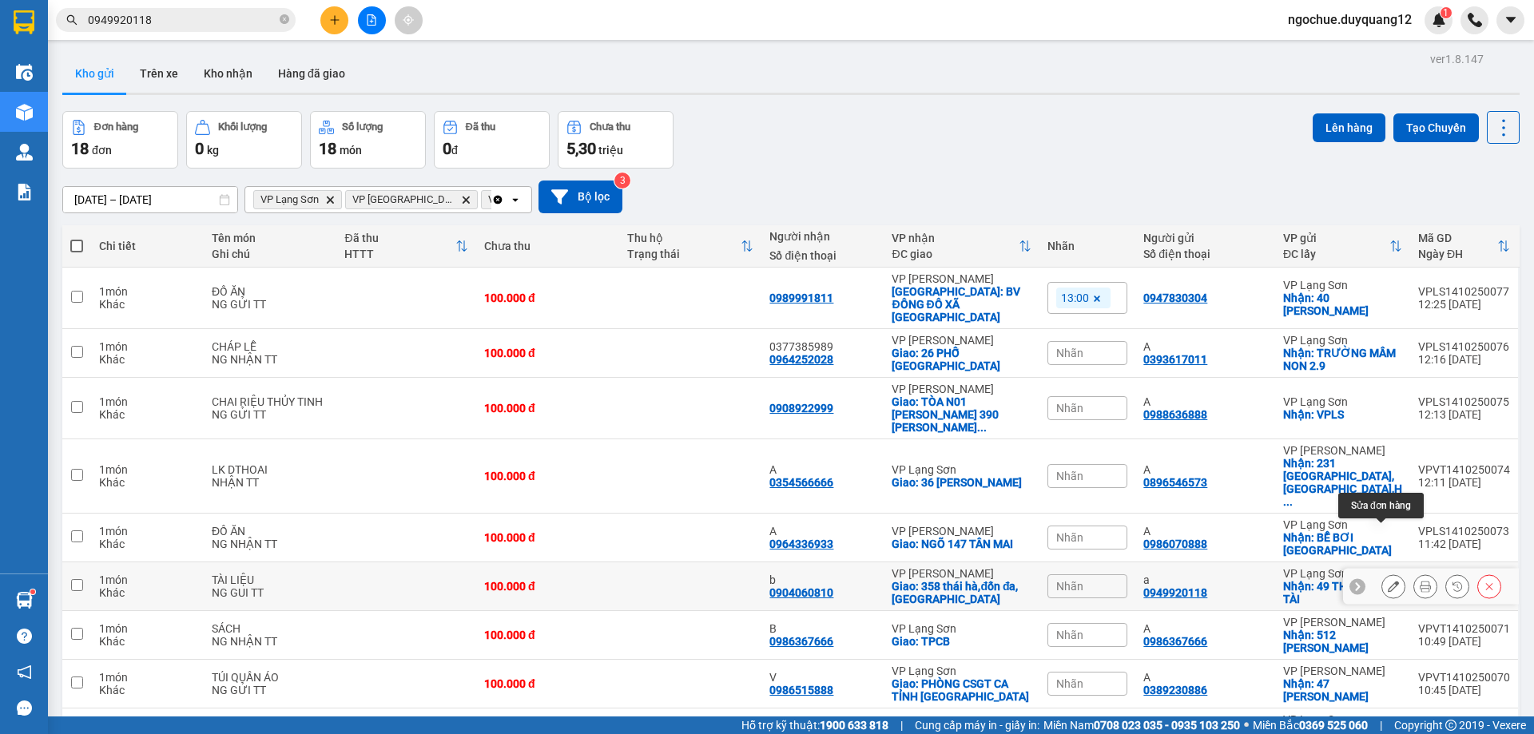
click at [1382, 573] on button at bounding box center [1393, 587] width 22 height 28
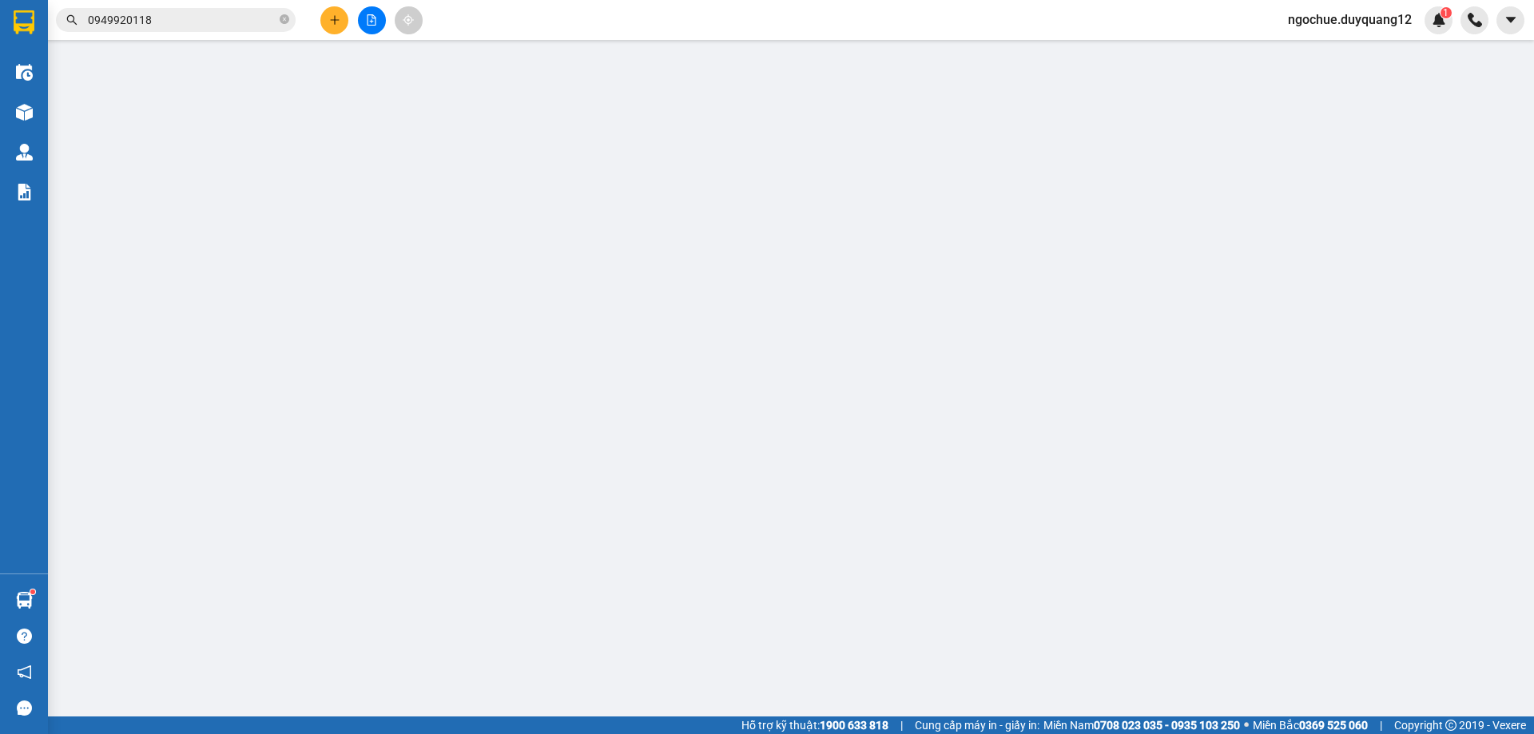
type input "0949920118"
type input "a"
checkbox input "true"
type input "49 THÂN CÔNG TÀI"
type input "0904060810"
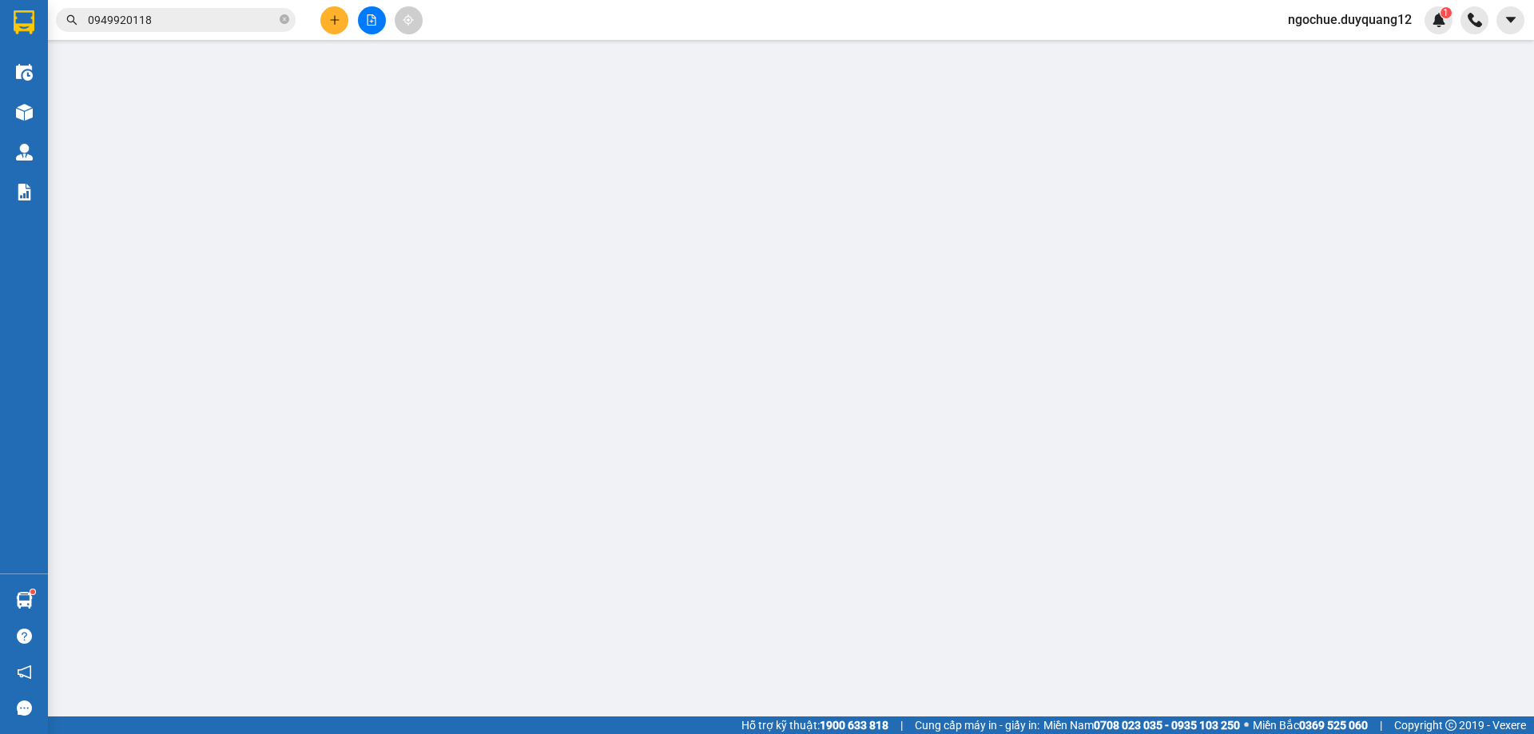
type input "b"
checkbox input "true"
type input "358 [GEOGRAPHIC_DATA],đốn đa,[GEOGRAPHIC_DATA]"
type input "100.000"
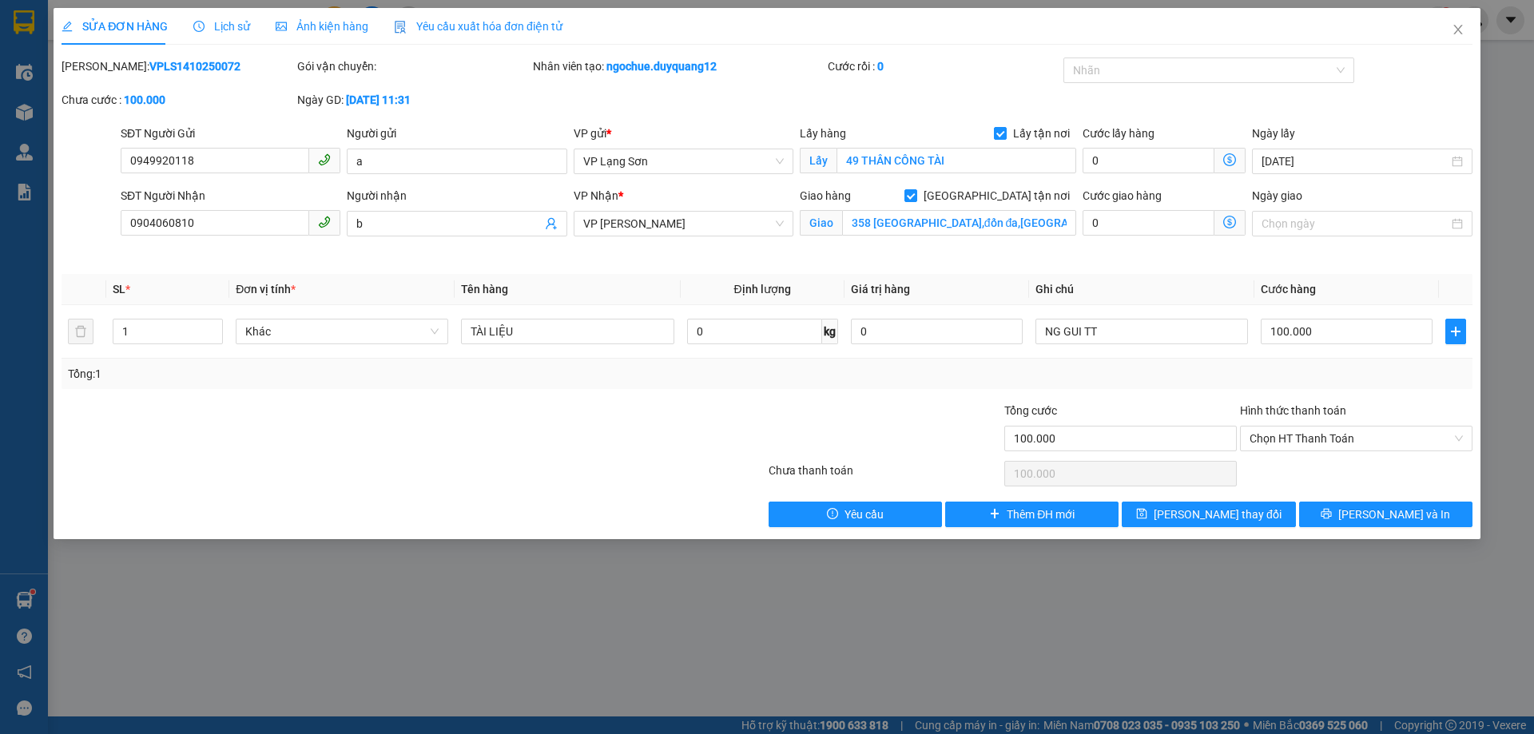
click at [1290, 590] on div "SỬA ĐƠN HÀNG Lịch sử Ảnh kiện hàng Yêu cầu xuất hóa đơn điện tử Total Paid Fee …" at bounding box center [767, 367] width 1534 height 734
click at [896, 242] on div "Giao hàng [GEOGRAPHIC_DATA] tận nơi Giao [GEOGRAPHIC_DATA],[GEOGRAPHIC_DATA],[G…" at bounding box center [938, 215] width 276 height 56
click at [1324, 334] on input "100.000" at bounding box center [1347, 332] width 172 height 26
click at [1164, 270] on div "Total Paid Fee 0 Total UnPaid Fee 100.000 Cash Collection Total Fee Mã ĐH: VPLS…" at bounding box center [767, 293] width 1411 height 470
click at [1310, 332] on input "100.000" at bounding box center [1347, 332] width 172 height 26
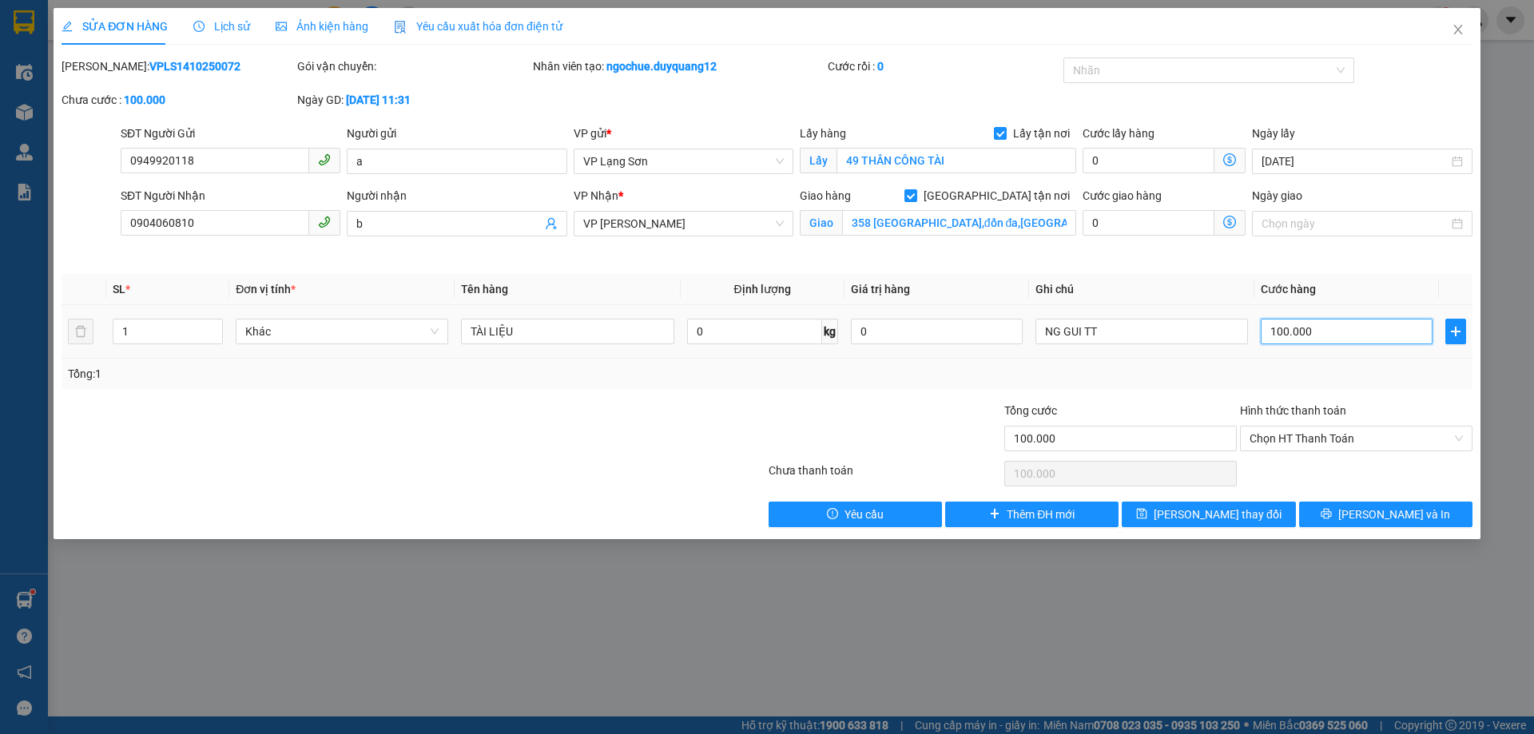
type input "8"
type input "80"
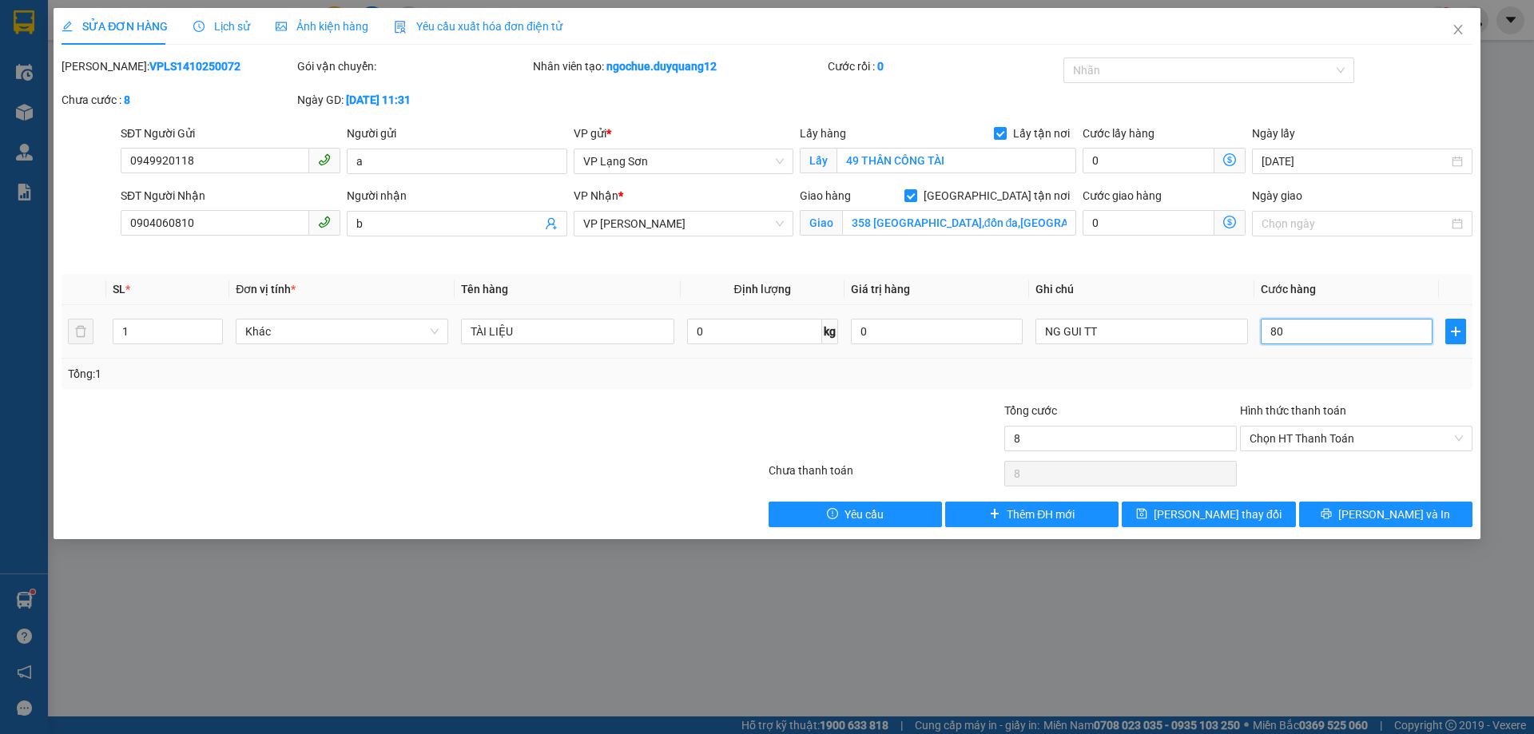
type input "80"
type input "80.000"
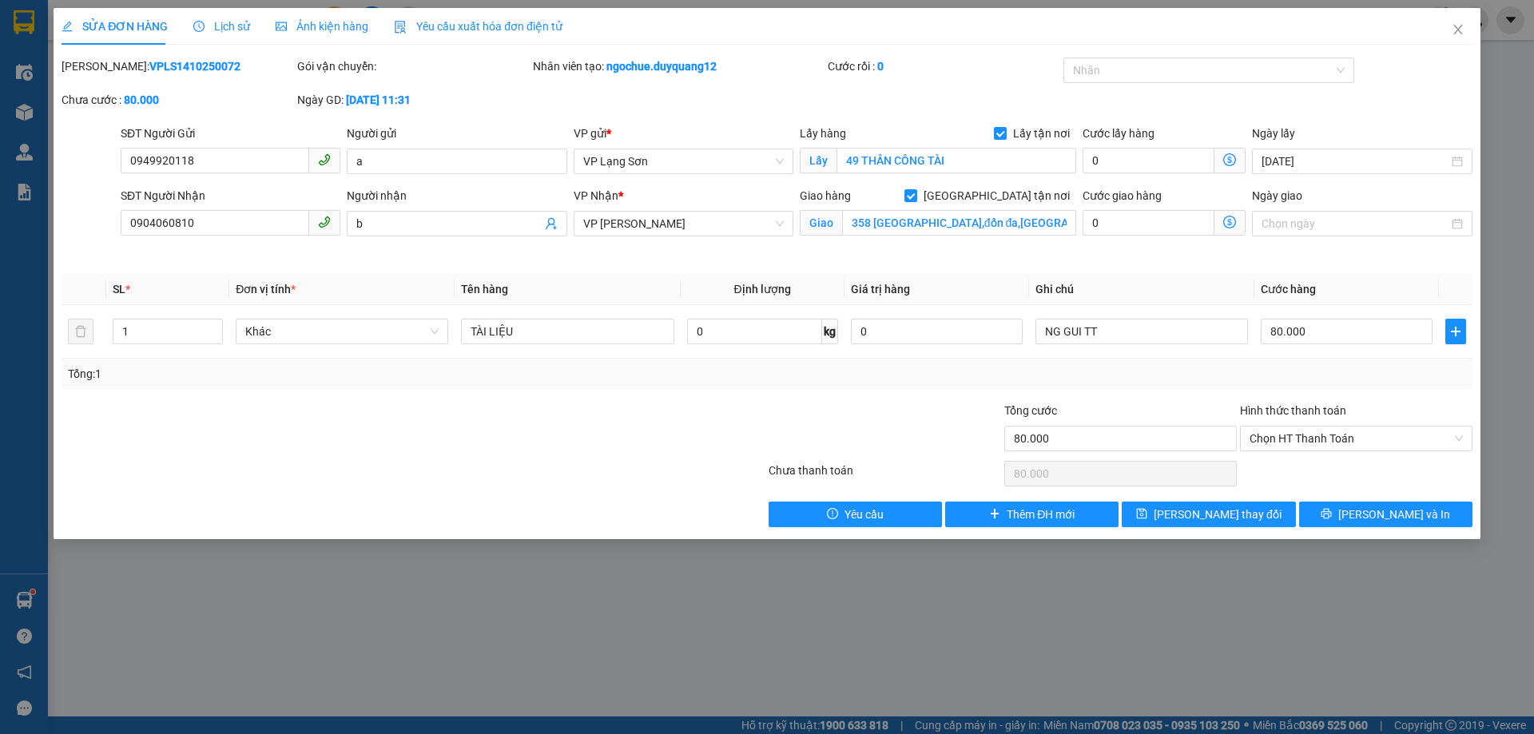
click at [1195, 268] on div "Total Paid Fee 0 Total UnPaid Fee 100.000 Cash Collection Total Fee Mã ĐH: VPLS…" at bounding box center [767, 293] width 1411 height 470
drag, startPoint x: 196, startPoint y: 160, endPoint x: 95, endPoint y: 160, distance: 100.7
click at [95, 160] on div "SĐT Người Gửi 0949920118 0949920118 Người gửi a VP gửi * VP Lạng Sơn Lấy hàng L…" at bounding box center [767, 153] width 1414 height 56
click at [520, 649] on div "SỬA ĐƠN HÀNG Lịch sử Ảnh kiện hàng Yêu cầu xuất hóa đơn điện tử Total Paid Fee …" at bounding box center [767, 367] width 1534 height 734
click at [1200, 517] on span "[PERSON_NAME] thay đổi" at bounding box center [1218, 515] width 128 height 18
